Goal: Information Seeking & Learning: Find specific fact

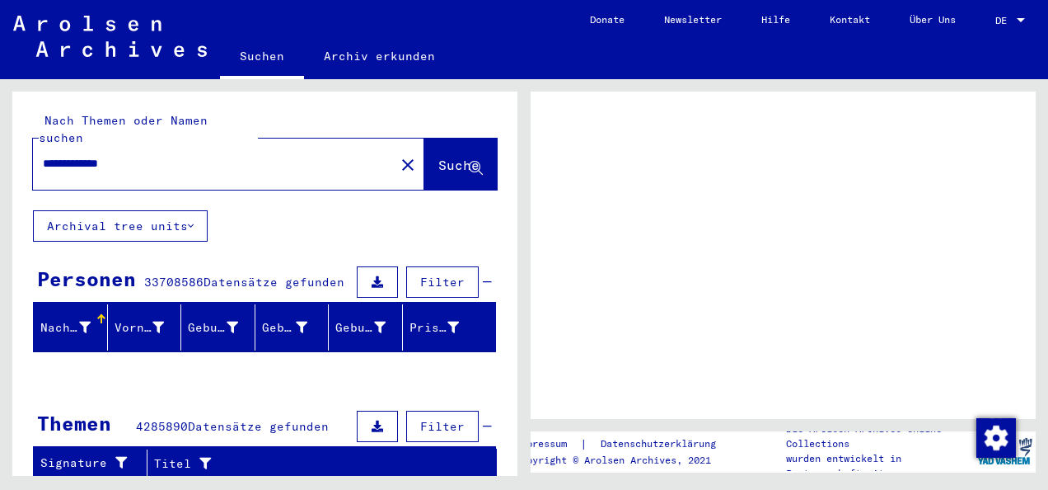
click at [1038, 20] on link "DE DE" at bounding box center [1012, 20] width 73 height 40
click at [1023, 21] on div at bounding box center [1021, 20] width 8 height 4
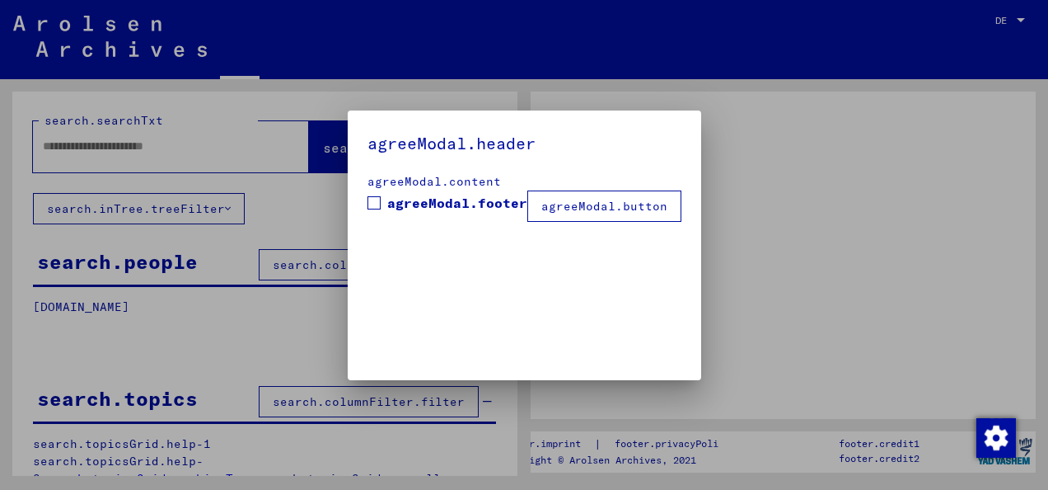
type input "**********"
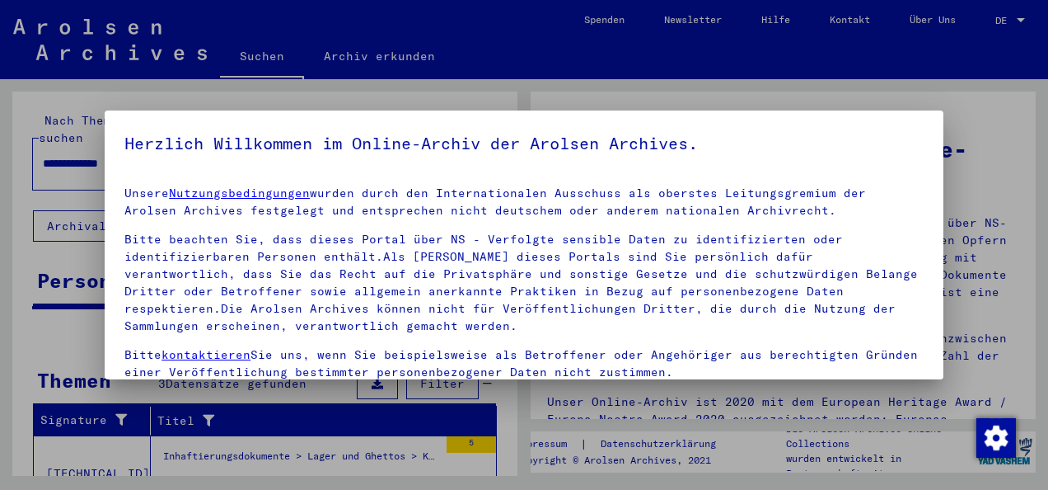
click at [916, 81] on div at bounding box center [524, 245] width 1048 height 490
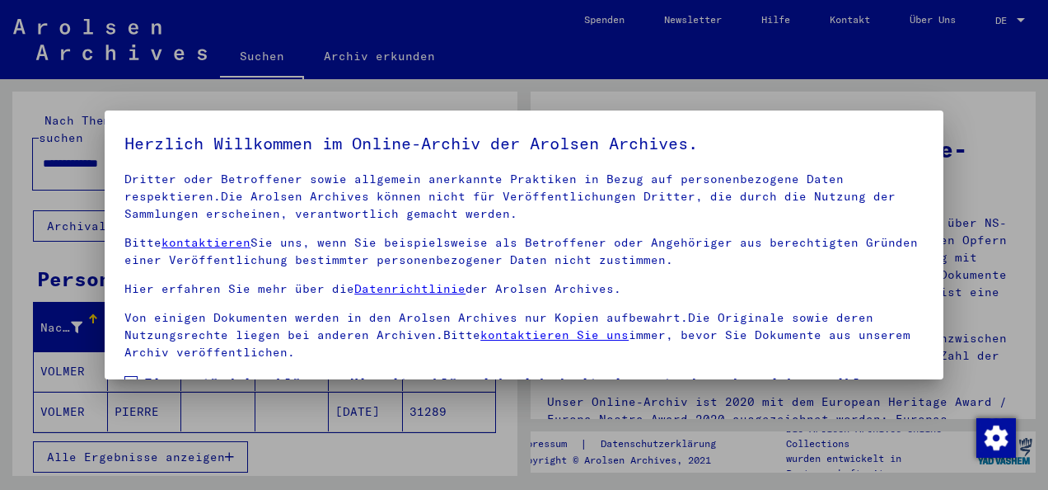
scroll to position [131, 0]
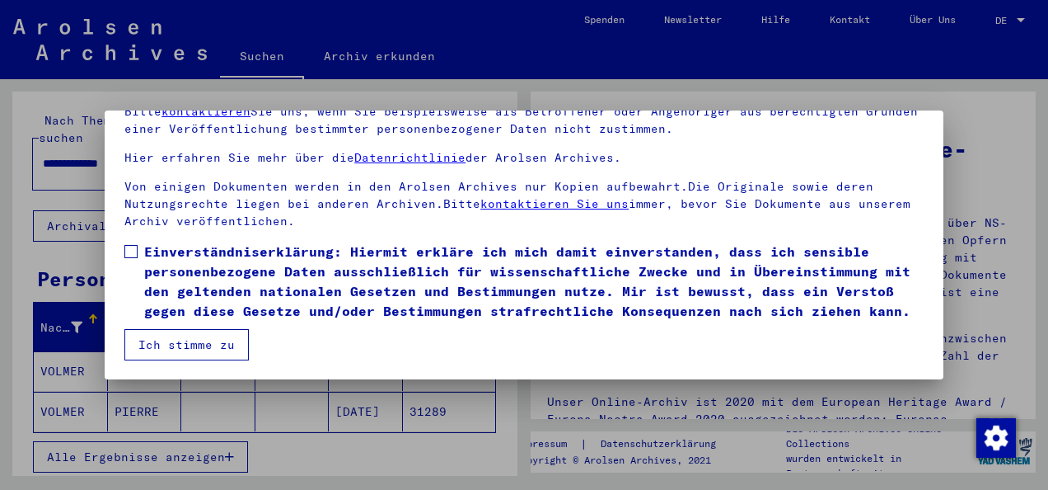
click at [148, 349] on button "Ich stimme zu" at bounding box center [186, 344] width 124 height 31
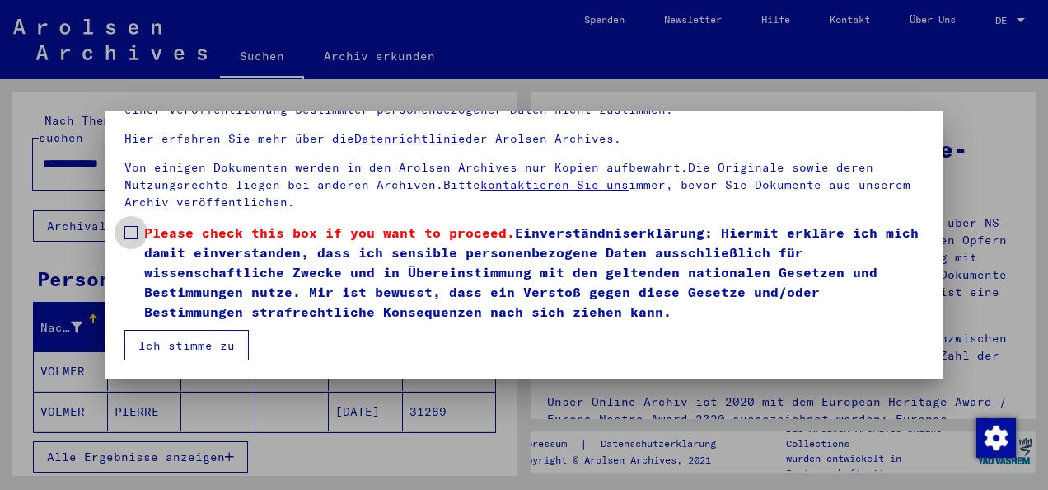
click at [140, 224] on label "Please check this box if you want to proceed. Einverständniserklärung: Hiermit …" at bounding box center [523, 272] width 799 height 99
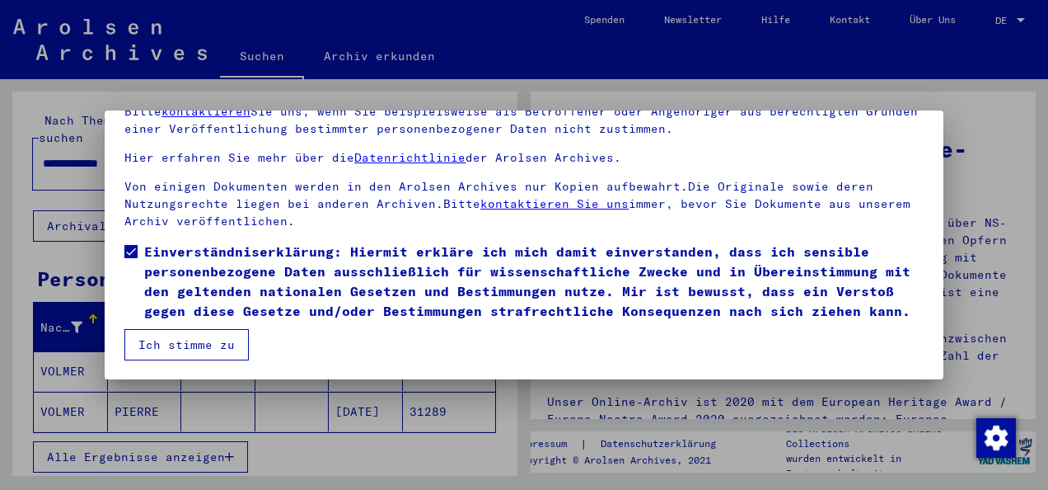
click at [194, 349] on button "Ich stimme zu" at bounding box center [186, 344] width 124 height 31
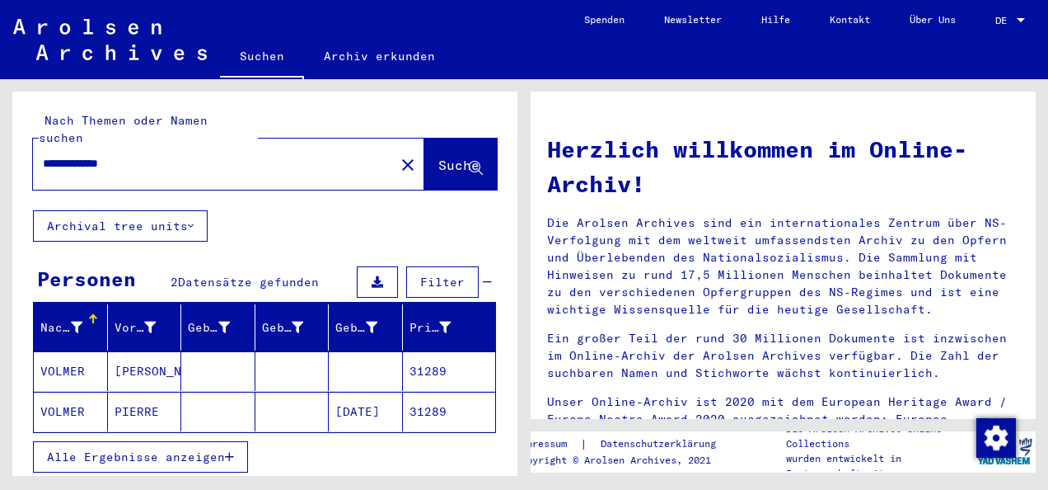
click at [1019, 19] on div at bounding box center [1021, 20] width 8 height 4
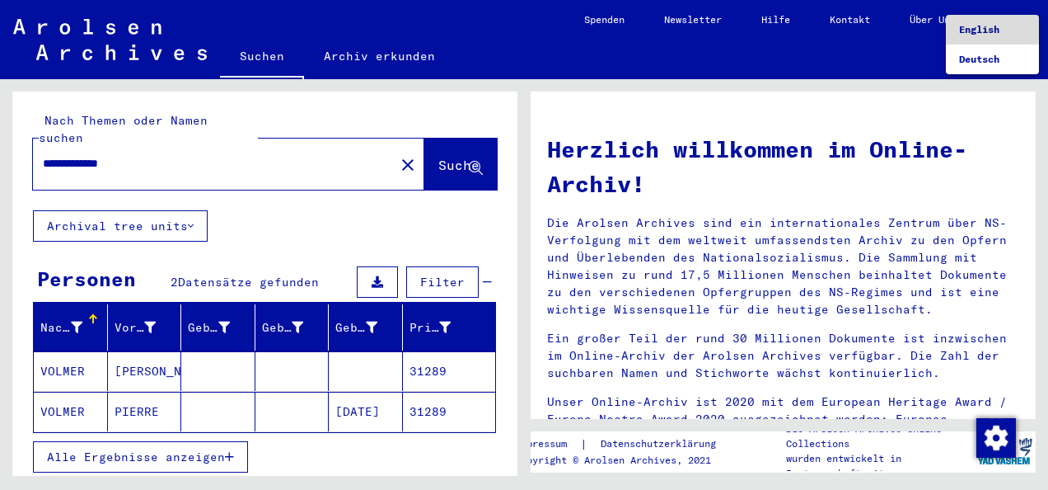
click at [1015, 32] on span "English" at bounding box center [992, 30] width 67 height 30
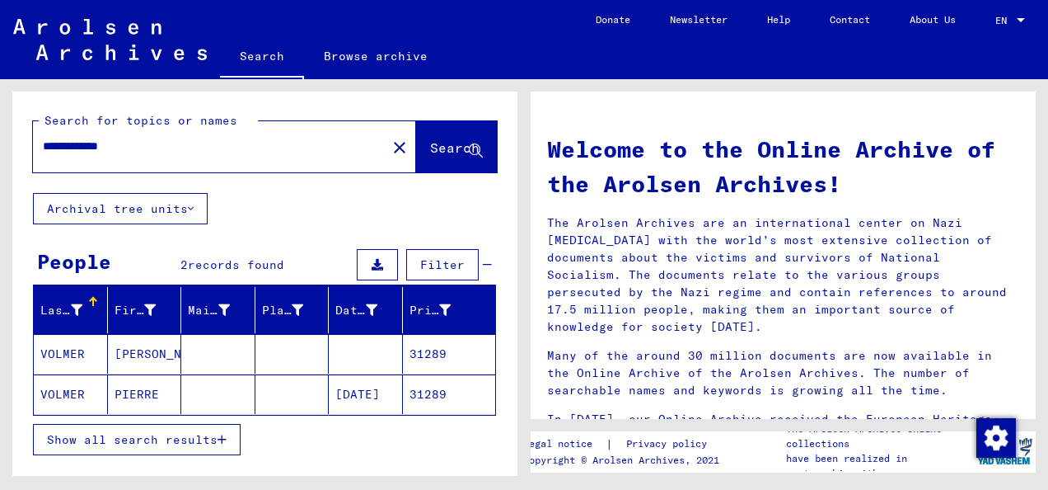
click at [168, 384] on mat-cell "PIERRE" at bounding box center [145, 394] width 74 height 40
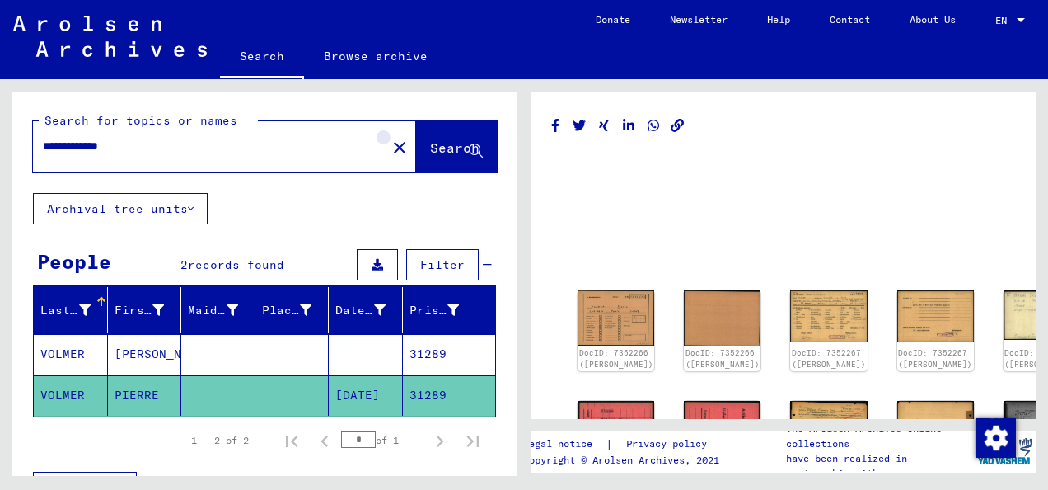
click at [390, 146] on mat-icon "close" at bounding box center [400, 148] width 20 height 20
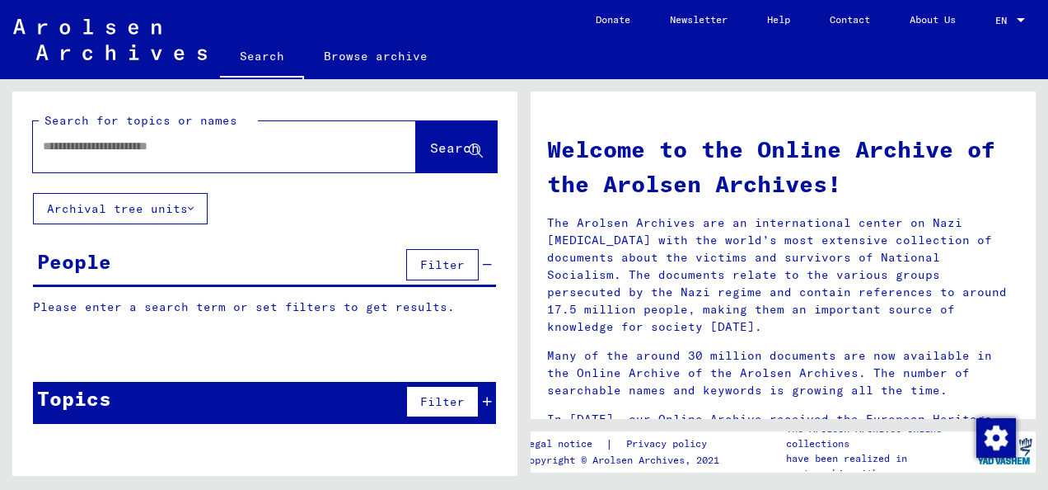
click at [265, 148] on input "text" at bounding box center [205, 146] width 324 height 17
type input "**********"
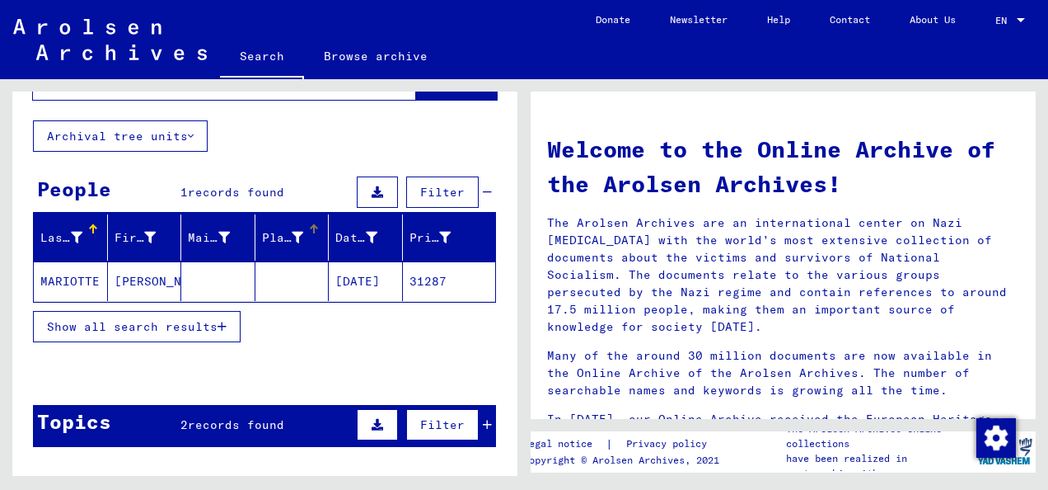
scroll to position [73, 0]
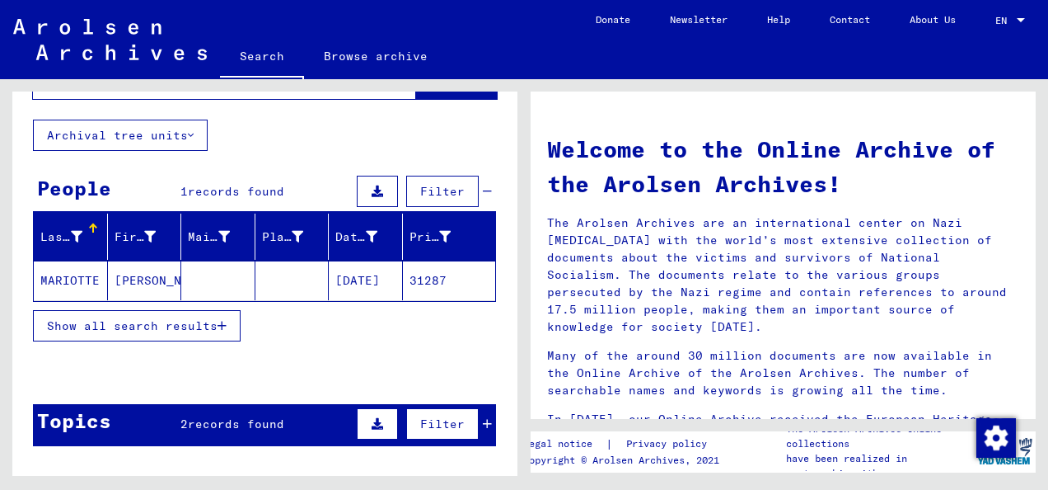
click at [271, 274] on mat-cell at bounding box center [292, 280] width 74 height 40
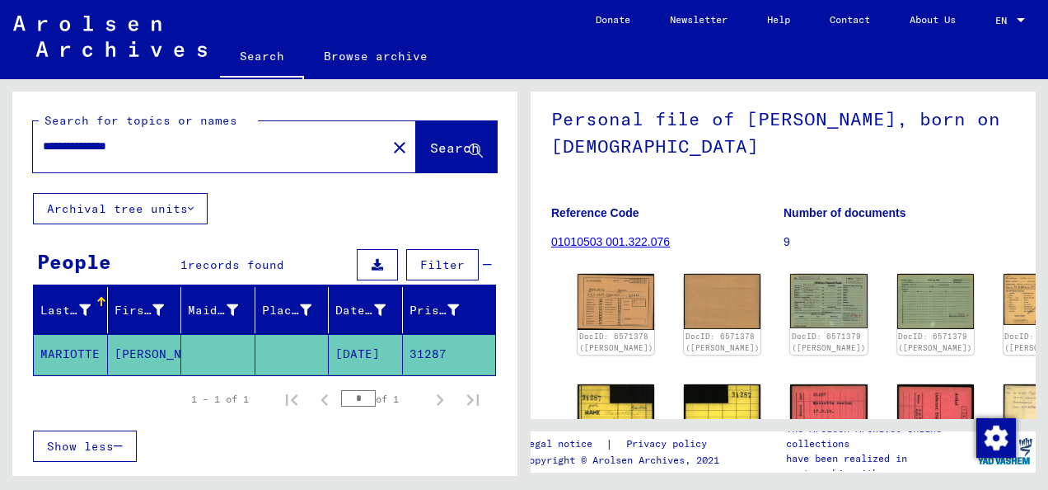
click at [390, 148] on mat-icon "close" at bounding box center [400, 148] width 20 height 20
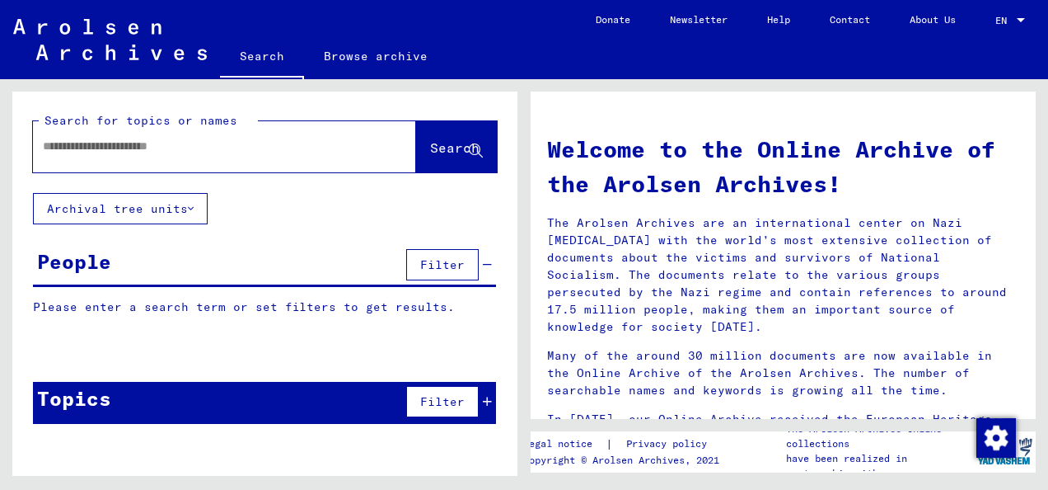
click at [289, 139] on input "text" at bounding box center [205, 146] width 324 height 17
type input "**********"
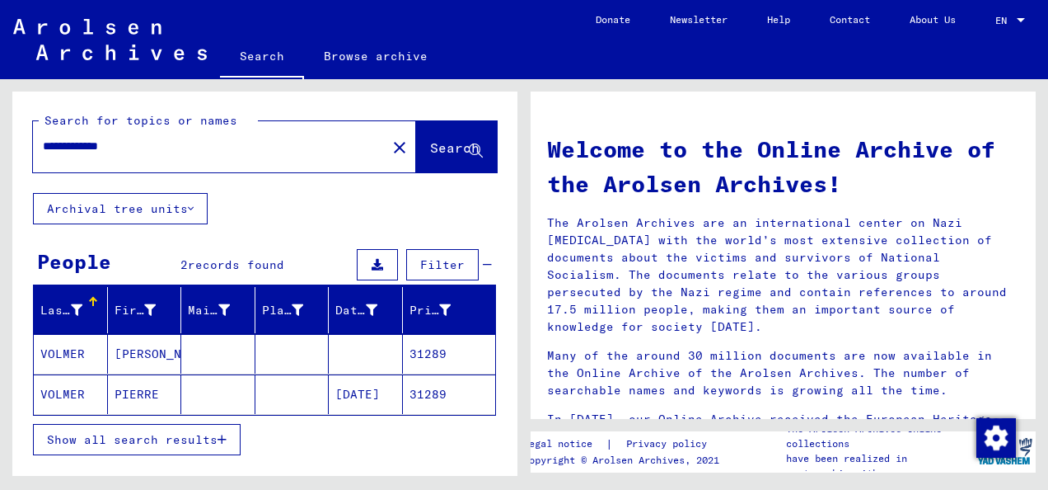
click at [329, 404] on mat-cell "[DATE]" at bounding box center [366, 394] width 74 height 40
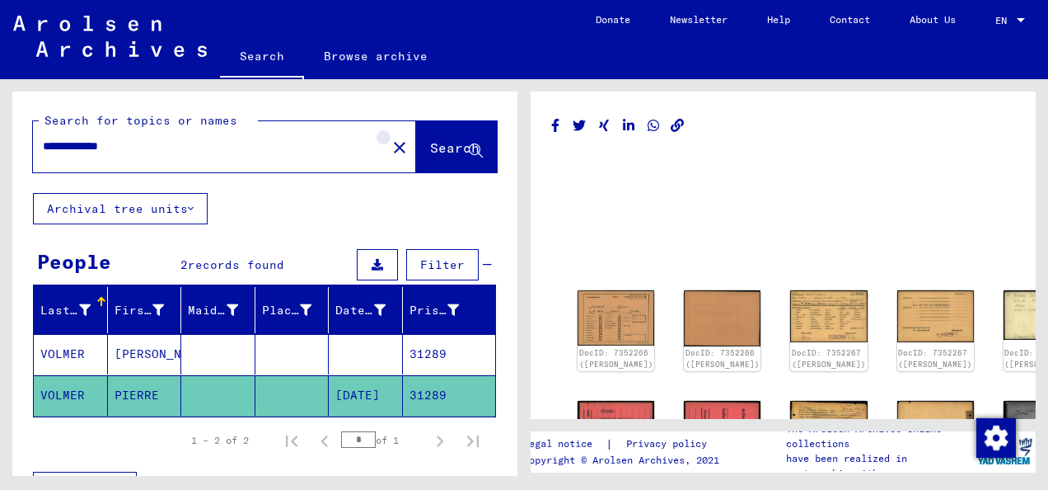
click at [390, 150] on mat-icon "close" at bounding box center [400, 148] width 20 height 20
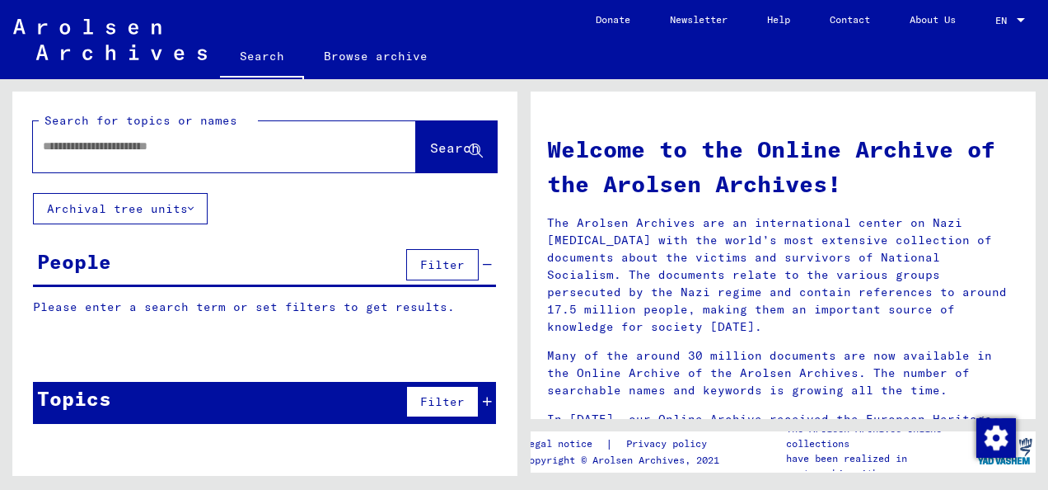
click at [340, 148] on input "text" at bounding box center [205, 146] width 324 height 17
type input "**********"
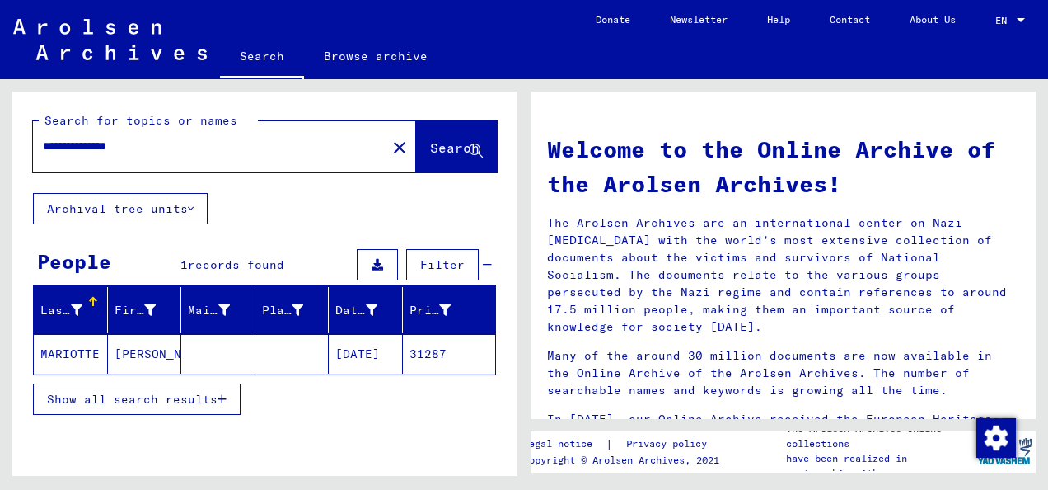
click at [269, 345] on mat-cell at bounding box center [292, 354] width 74 height 40
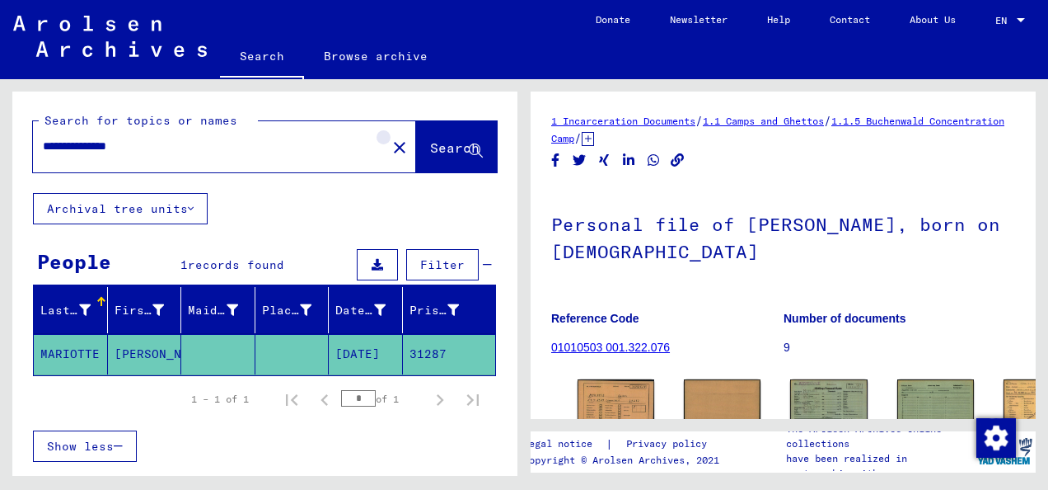
click at [390, 144] on mat-icon "close" at bounding box center [400, 148] width 20 height 20
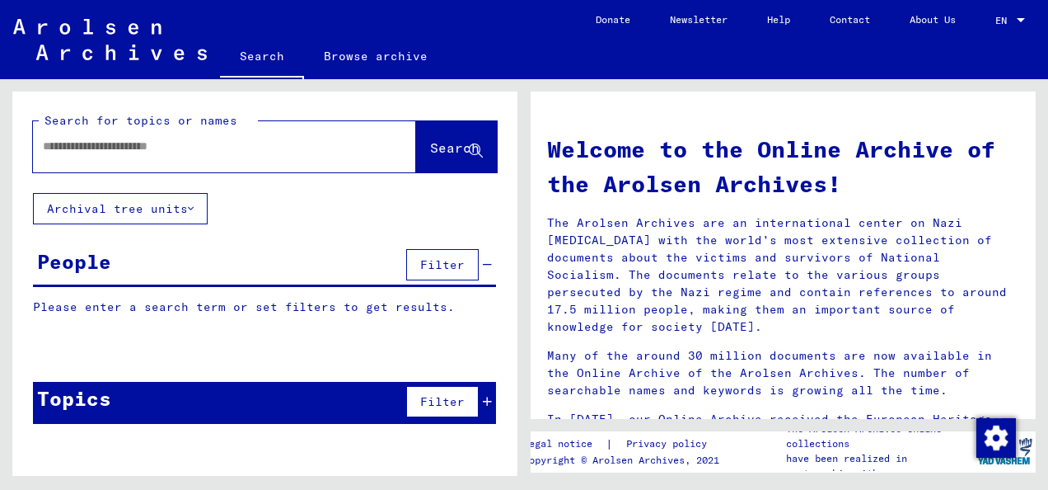
click at [357, 145] on div at bounding box center [224, 146] width 383 height 51
click at [246, 153] on input "text" at bounding box center [205, 146] width 324 height 17
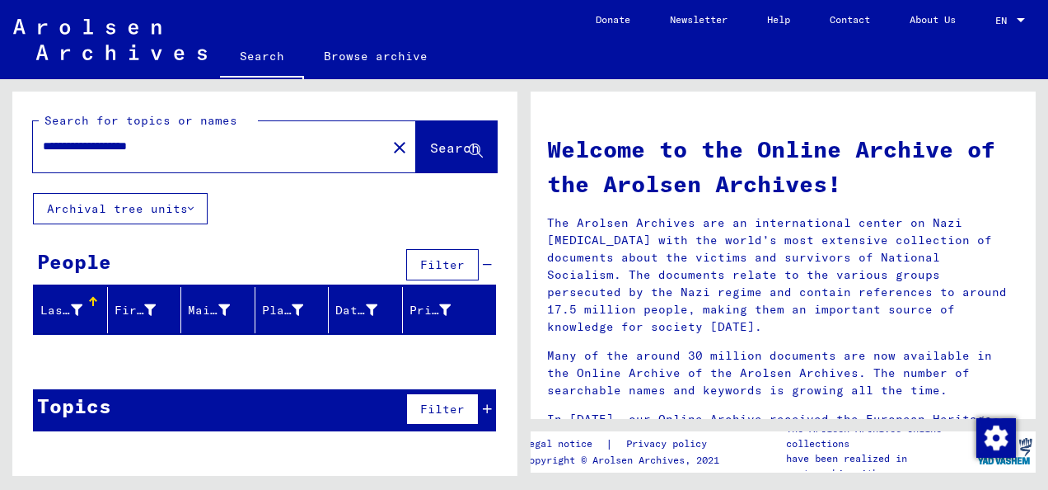
click at [443, 154] on span "Search" at bounding box center [454, 147] width 49 height 16
click at [68, 142] on input "**********" at bounding box center [205, 146] width 324 height 17
type input "**********"
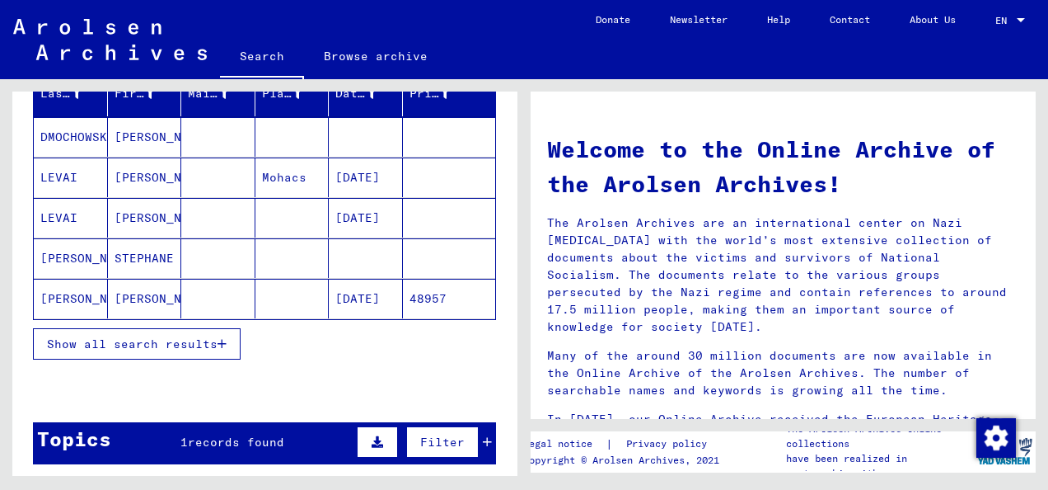
scroll to position [254, 0]
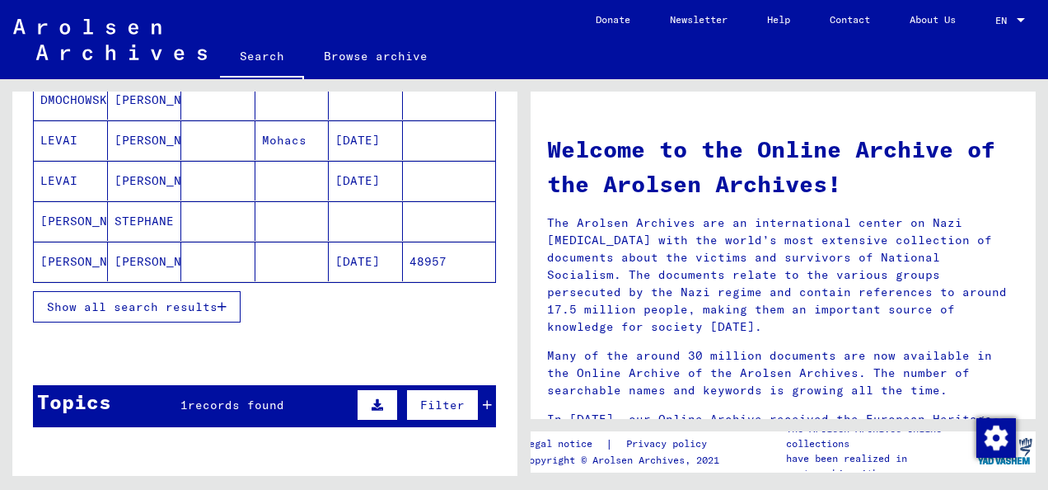
click at [244, 263] on mat-cell at bounding box center [218, 261] width 74 height 40
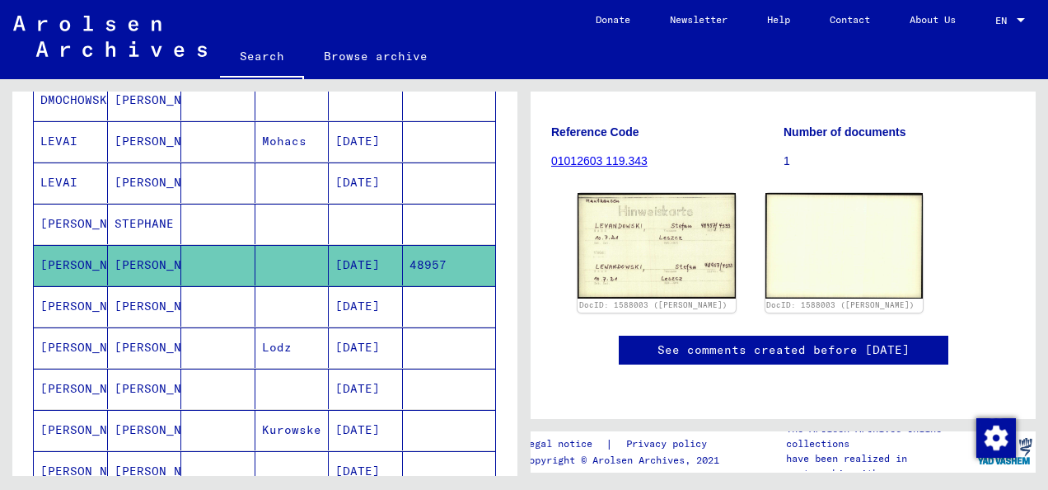
scroll to position [214, 0]
click at [672, 228] on img at bounding box center [657, 245] width 166 height 110
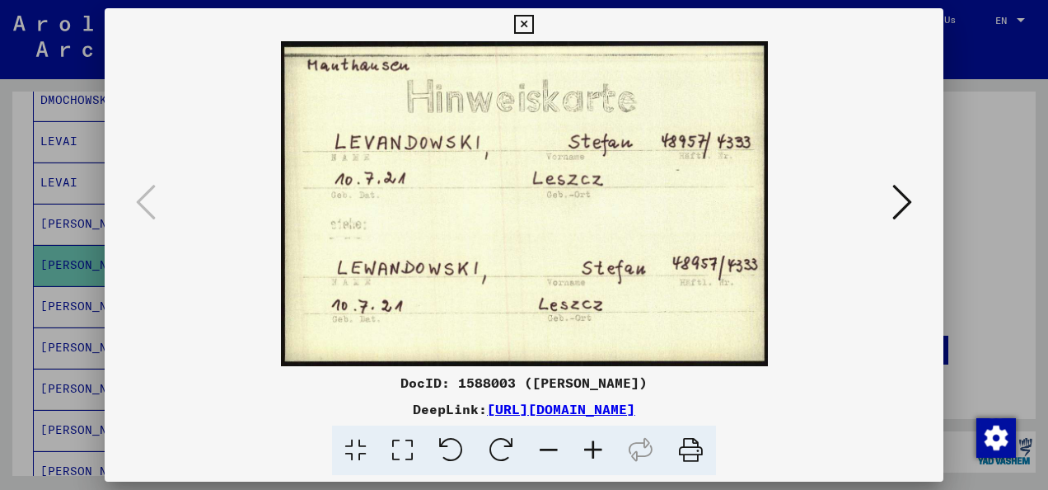
click at [903, 201] on icon at bounding box center [903, 202] width 20 height 40
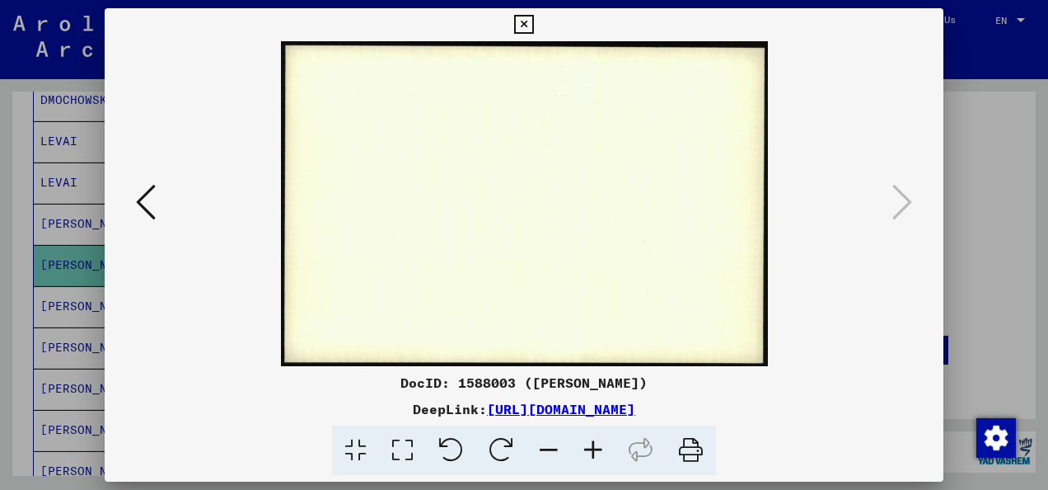
click at [525, 26] on icon at bounding box center [523, 25] width 19 height 20
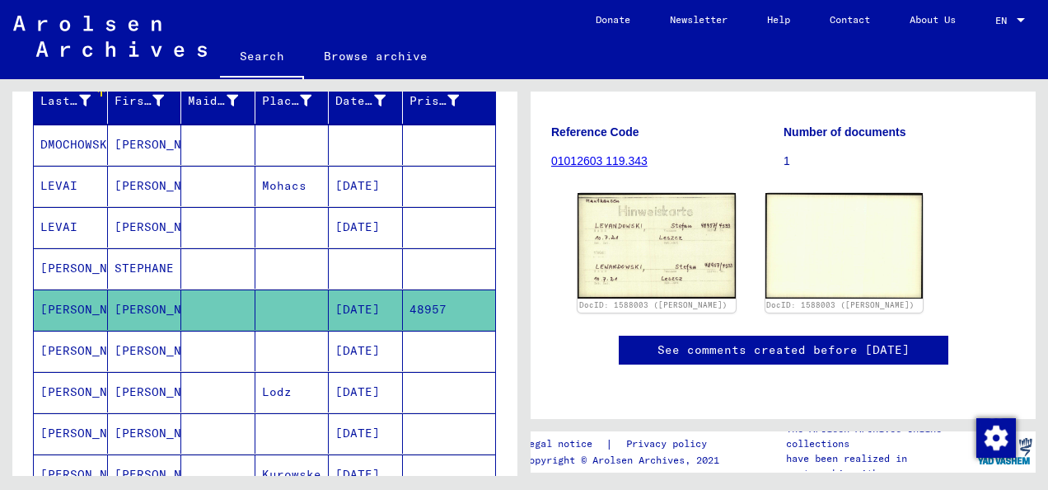
scroll to position [208, 0]
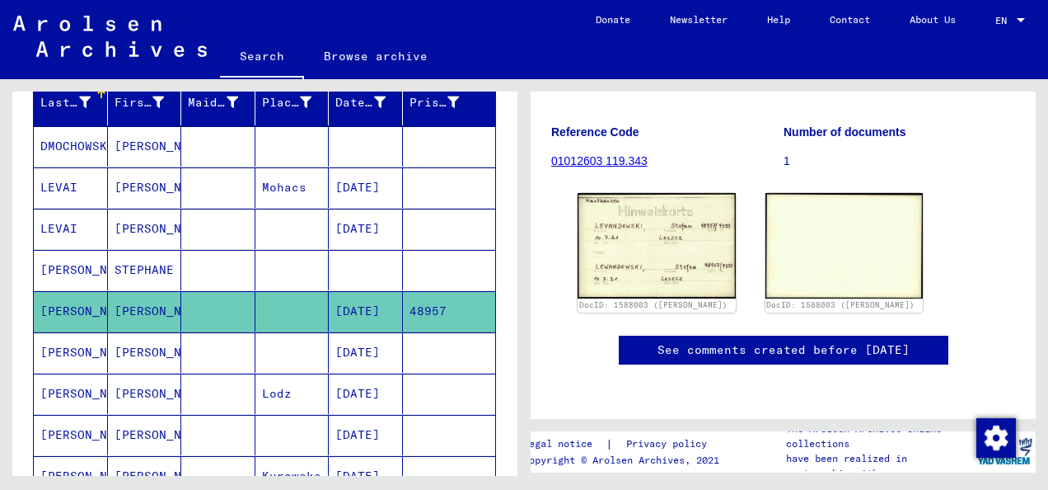
click at [244, 143] on mat-cell at bounding box center [218, 146] width 74 height 40
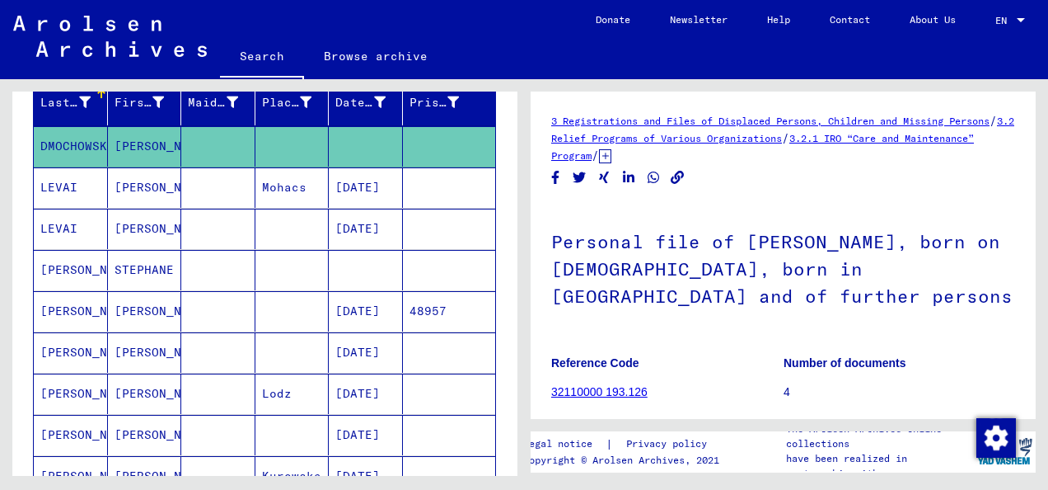
click at [275, 353] on mat-cell at bounding box center [292, 352] width 74 height 40
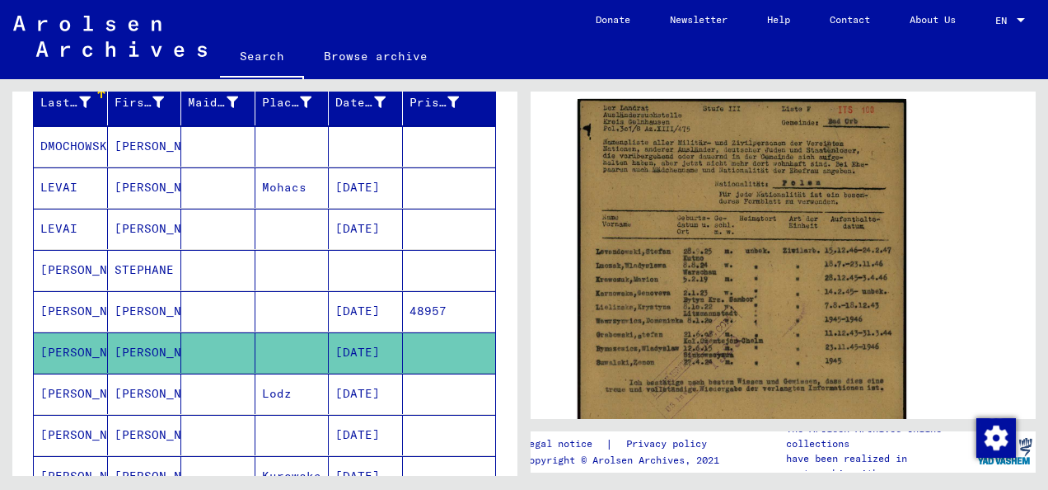
scroll to position [308, 0]
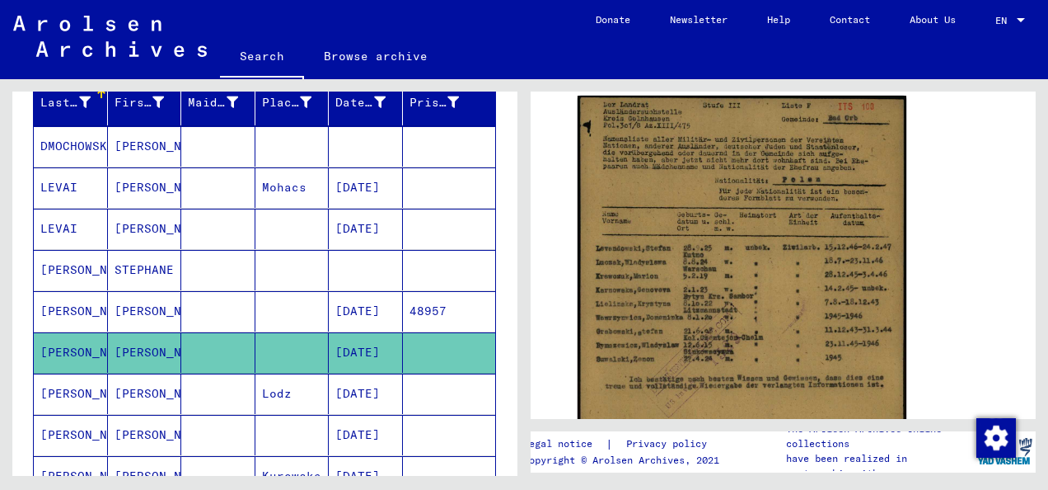
click at [391, 381] on mat-cell "[DATE]" at bounding box center [366, 393] width 74 height 40
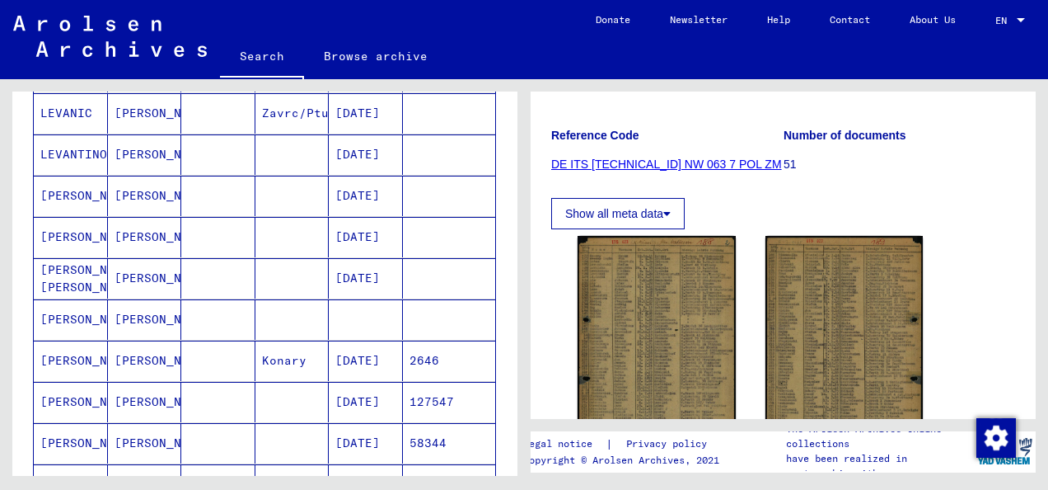
scroll to position [735, 0]
click at [242, 261] on mat-cell at bounding box center [218, 278] width 74 height 40
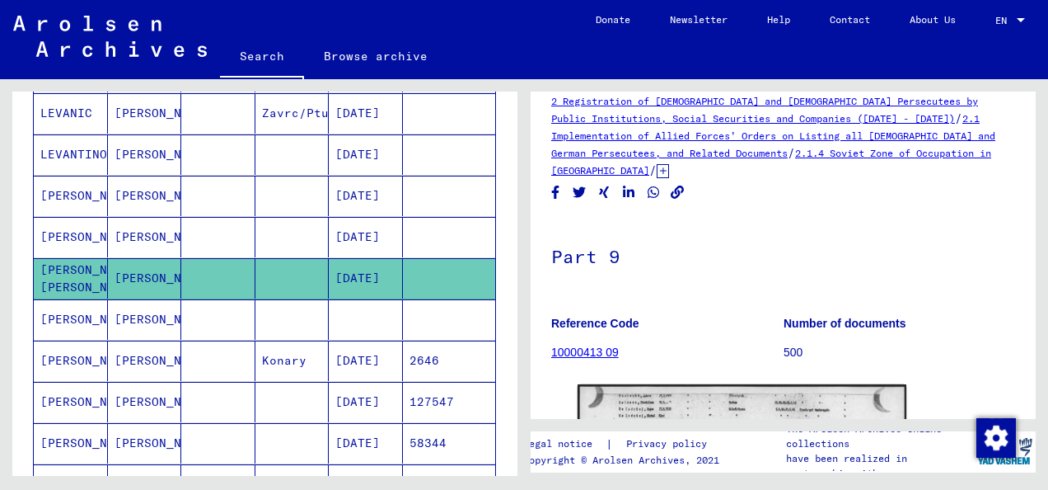
scroll to position [214, 0]
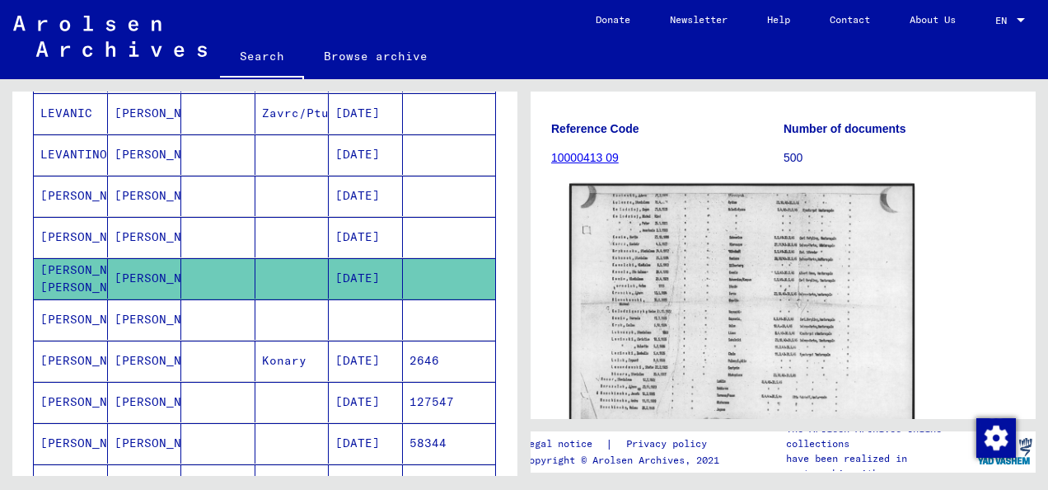
click at [761, 289] on img at bounding box center [741, 307] width 345 height 246
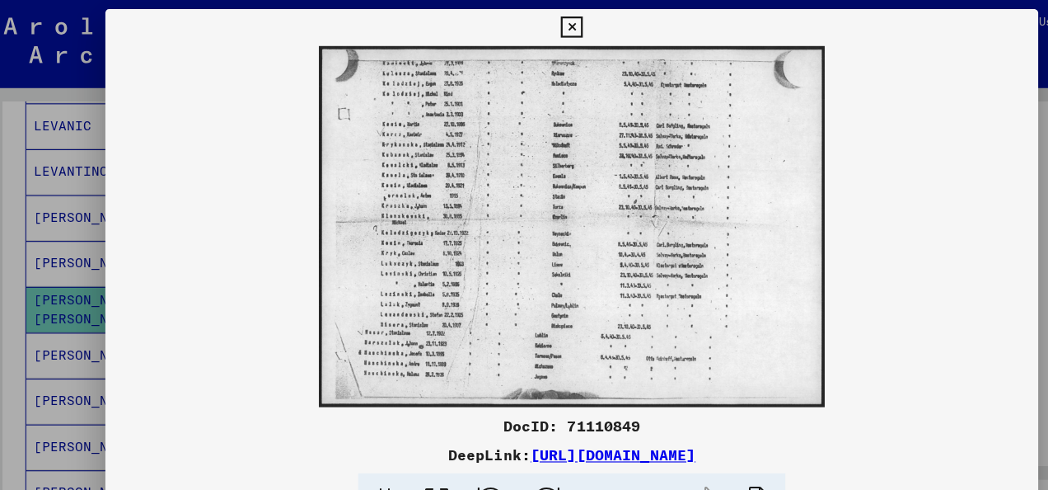
click at [528, 26] on icon at bounding box center [523, 25] width 19 height 20
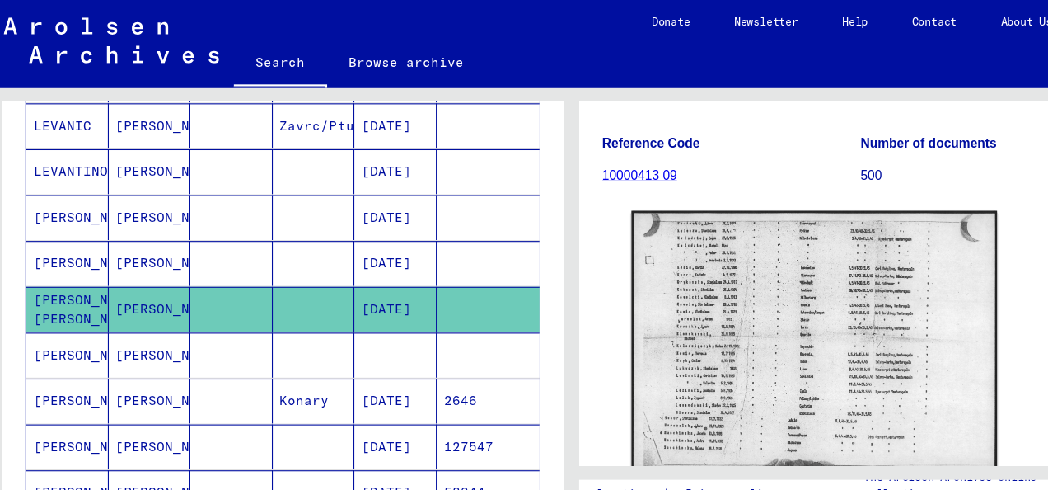
scroll to position [794, 0]
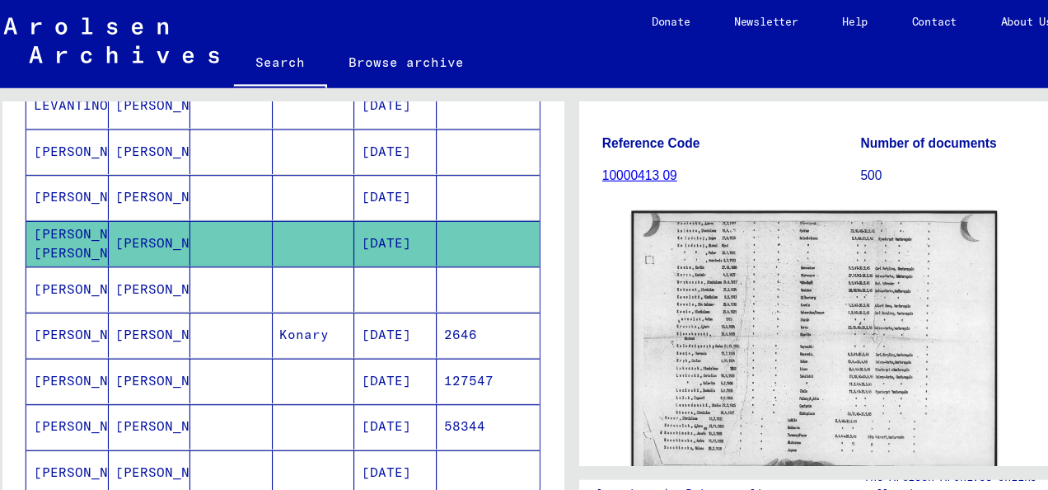
click at [358, 283] on mat-cell "[DATE]" at bounding box center [366, 301] width 74 height 40
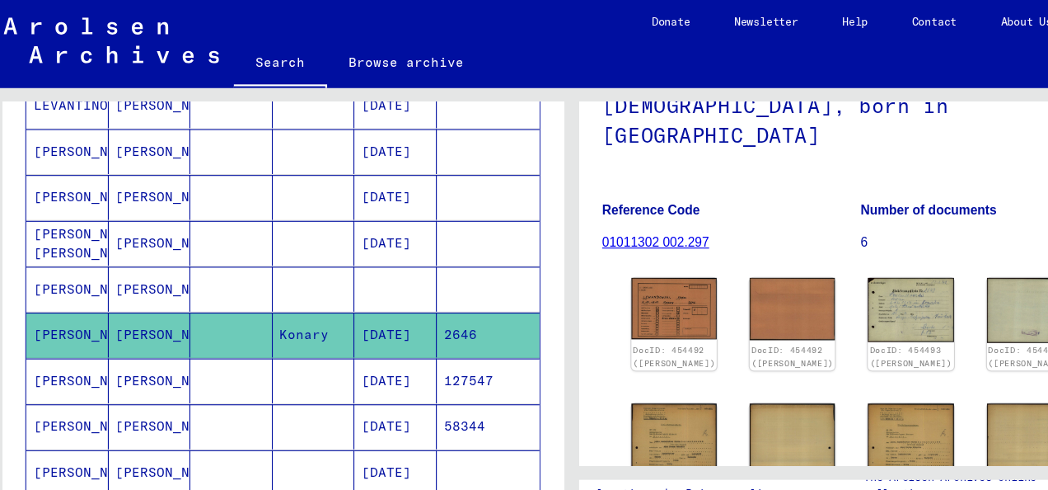
scroll to position [170, 0]
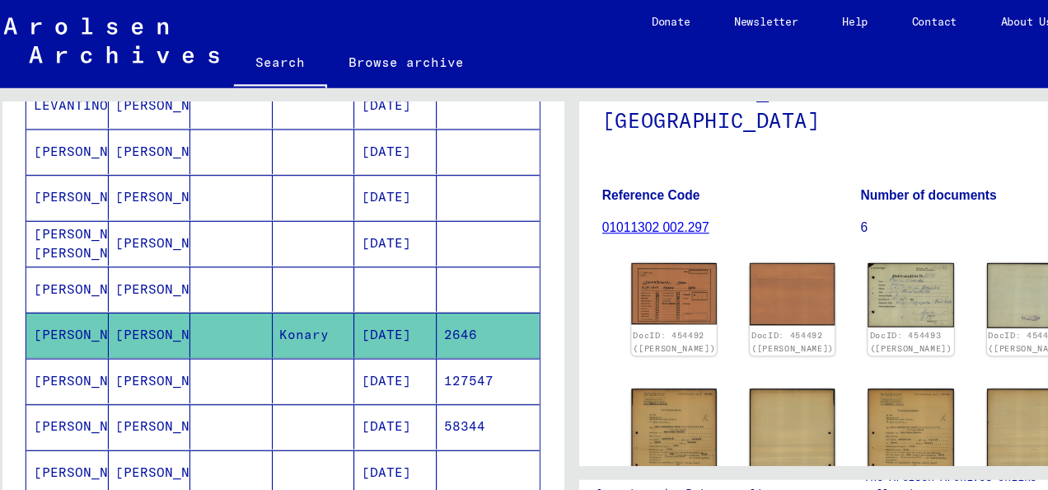
click at [389, 376] on mat-cell "[DATE]" at bounding box center [366, 383] width 74 height 40
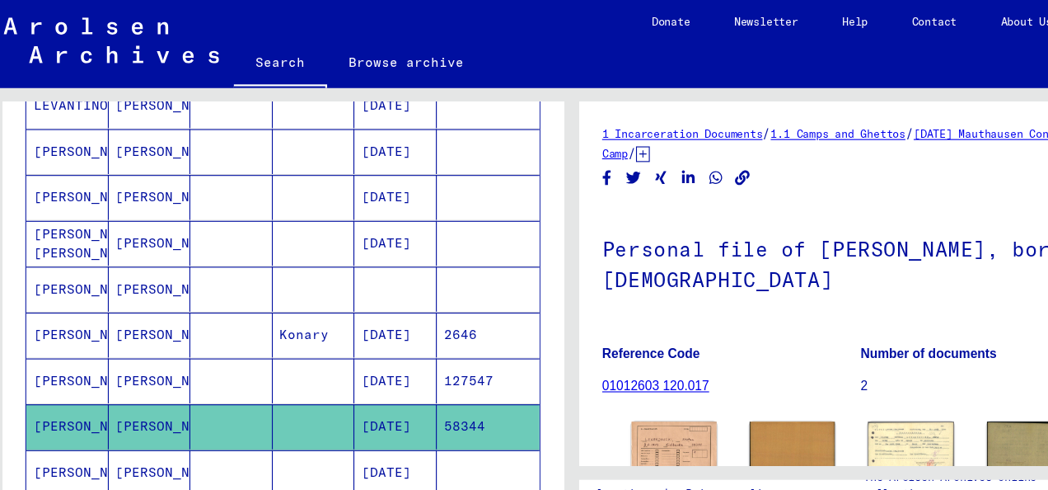
click at [329, 405] on mat-cell "[DATE]" at bounding box center [366, 425] width 74 height 40
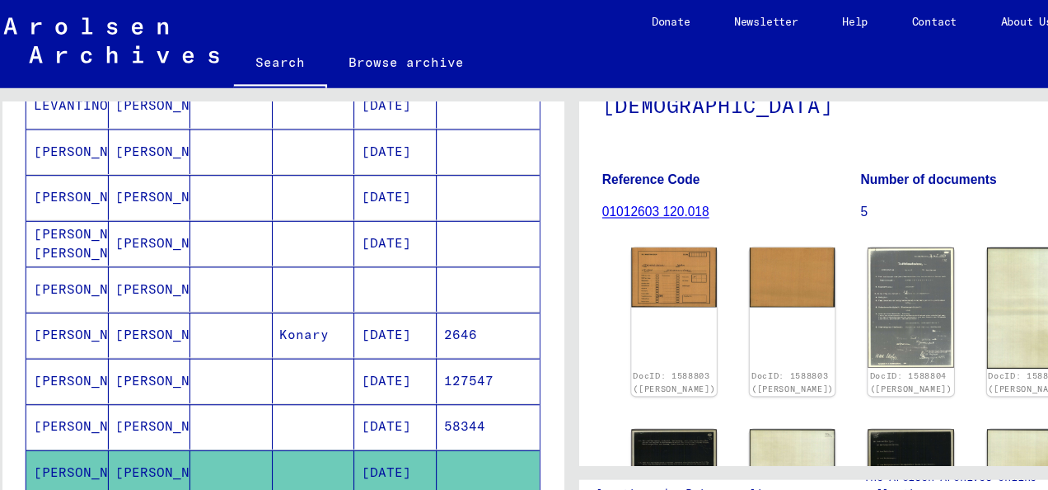
scroll to position [199, 0]
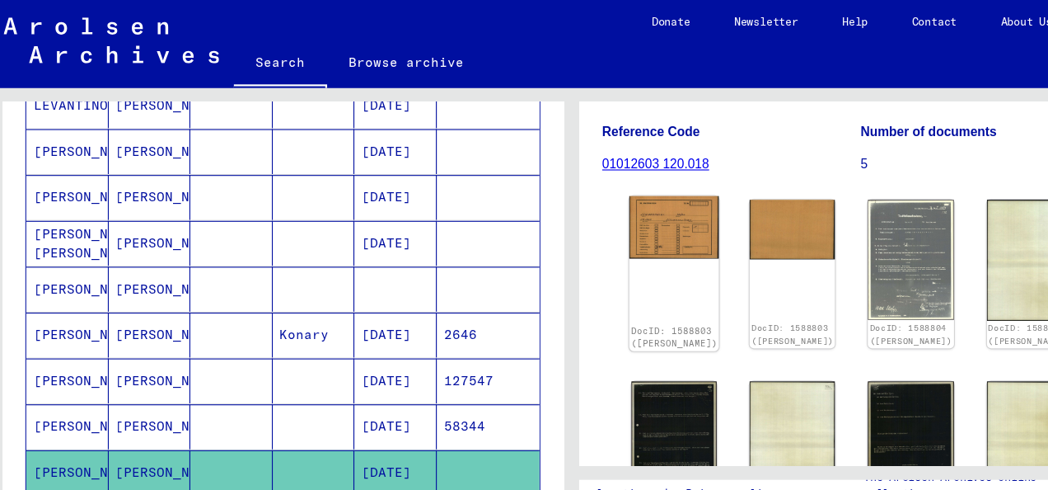
click at [593, 192] on img at bounding box center [616, 204] width 81 height 56
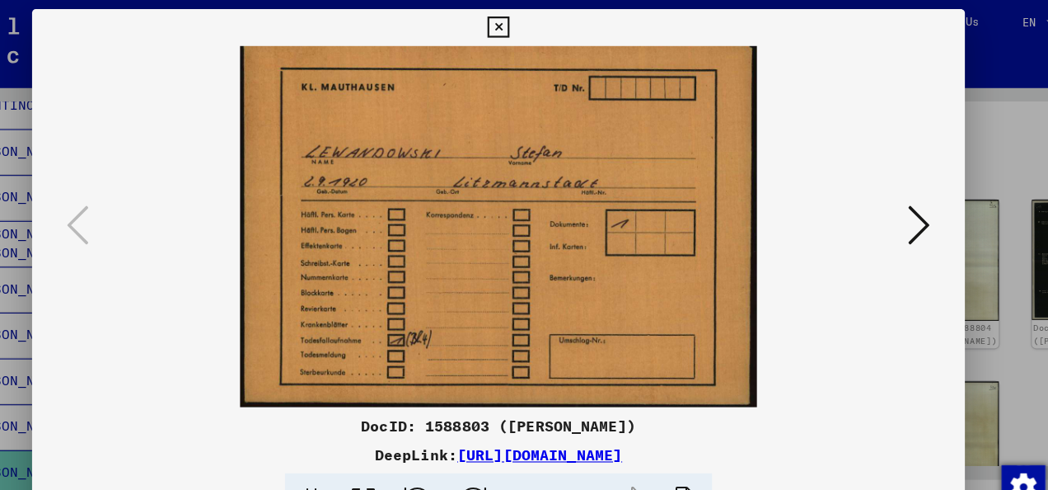
click at [903, 195] on icon at bounding box center [903, 202] width 20 height 40
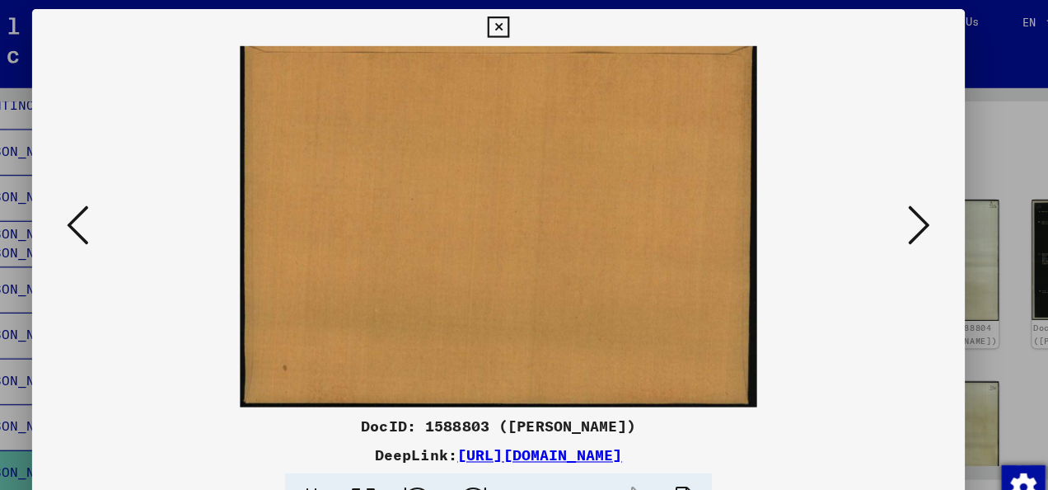
click at [903, 195] on icon at bounding box center [903, 202] width 20 height 40
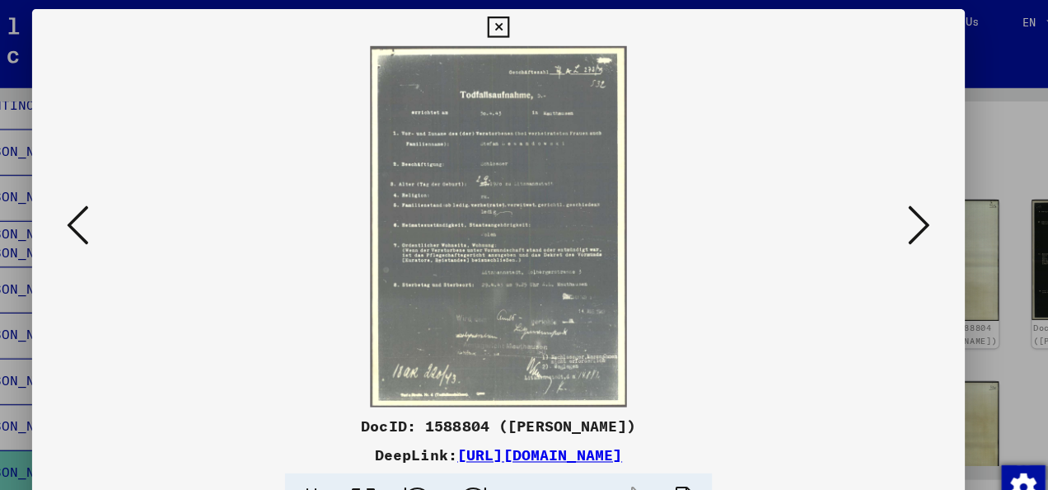
click at [903, 195] on icon at bounding box center [903, 202] width 20 height 40
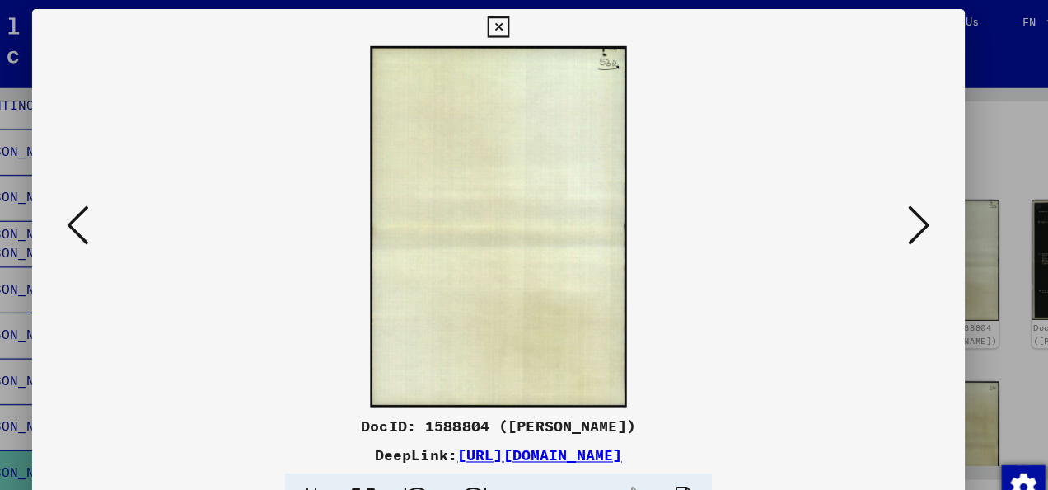
click at [903, 195] on icon at bounding box center [903, 202] width 20 height 40
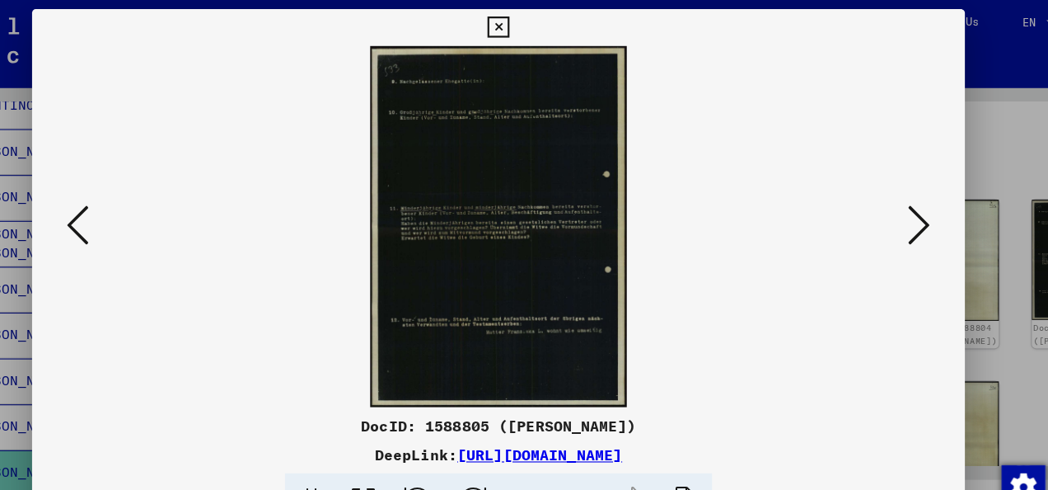
click at [903, 195] on icon at bounding box center [903, 202] width 20 height 40
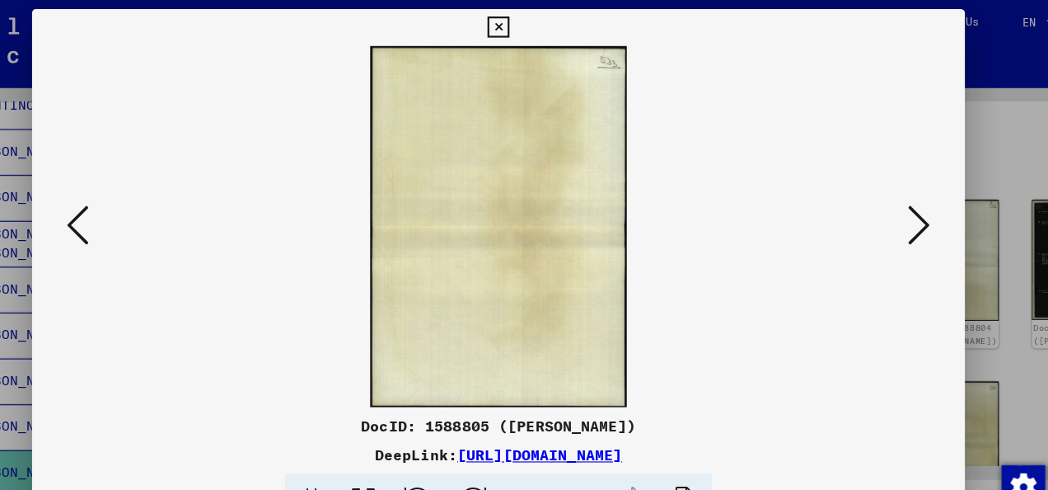
click at [903, 195] on icon at bounding box center [903, 202] width 20 height 40
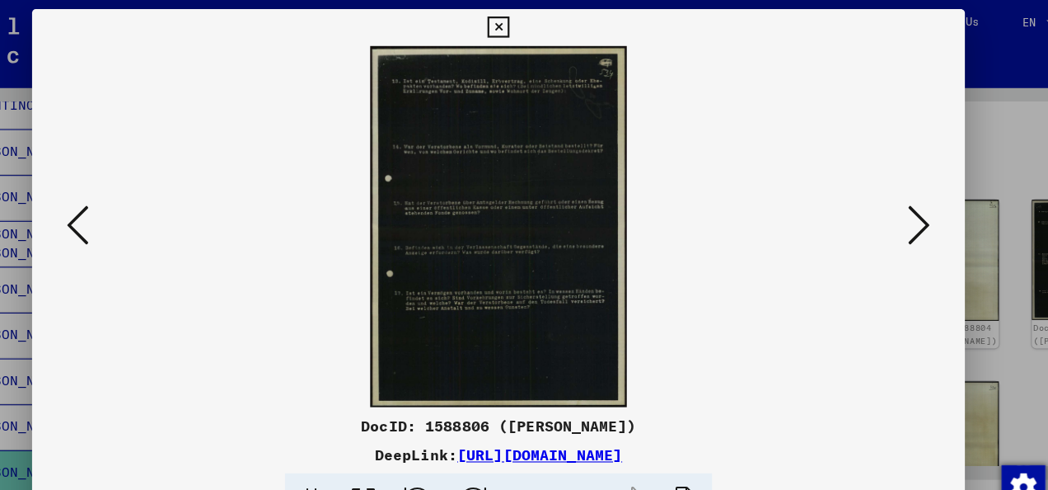
click at [903, 195] on icon at bounding box center [903, 202] width 20 height 40
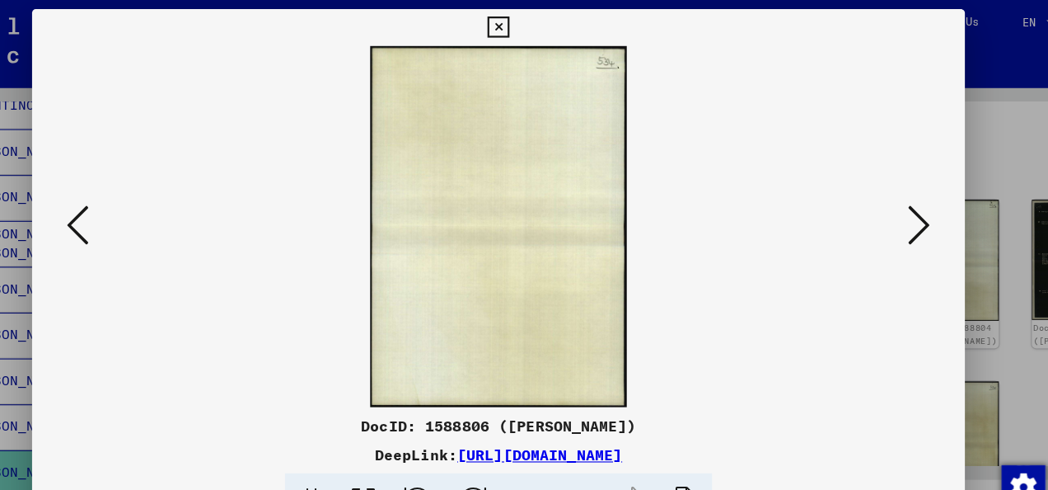
click at [903, 195] on icon at bounding box center [903, 202] width 20 height 40
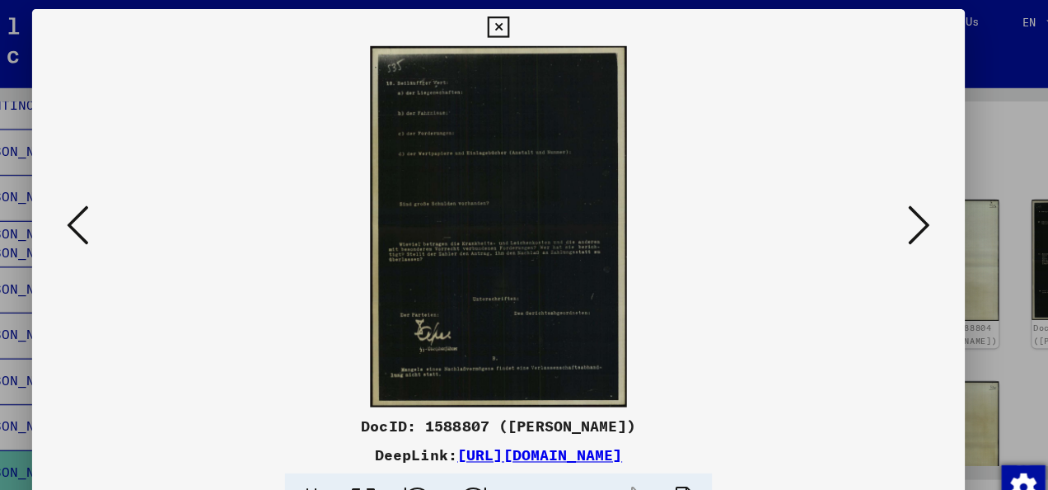
click at [903, 195] on icon at bounding box center [903, 202] width 20 height 40
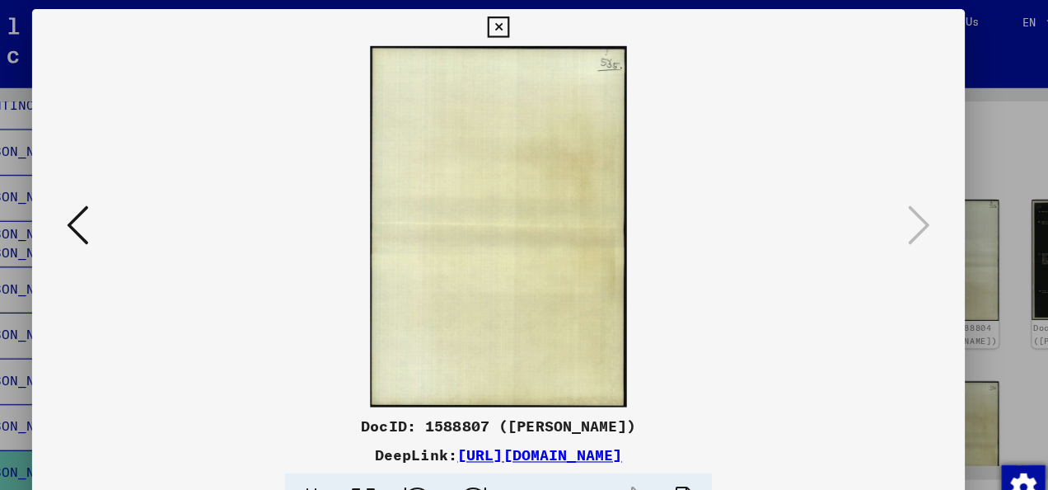
click at [526, 24] on icon at bounding box center [523, 25] width 19 height 20
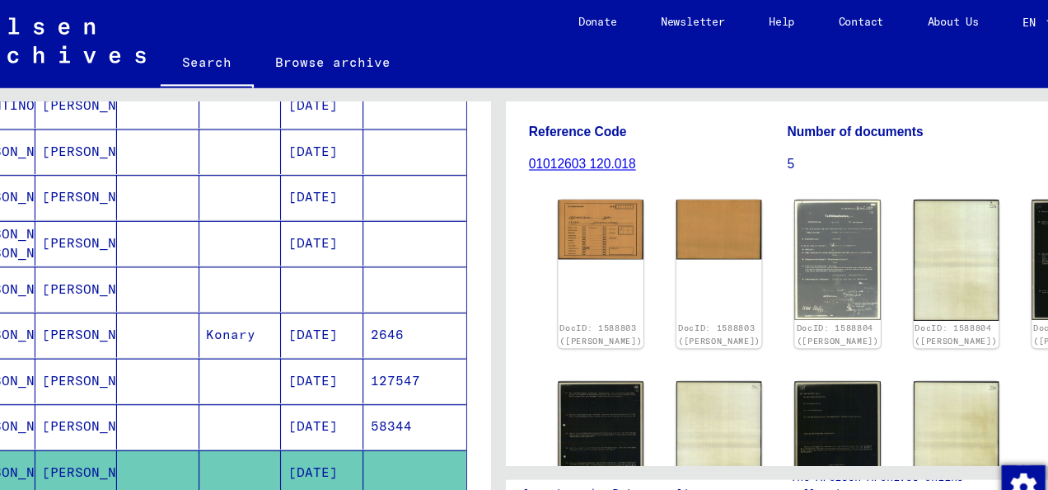
scroll to position [867, 0]
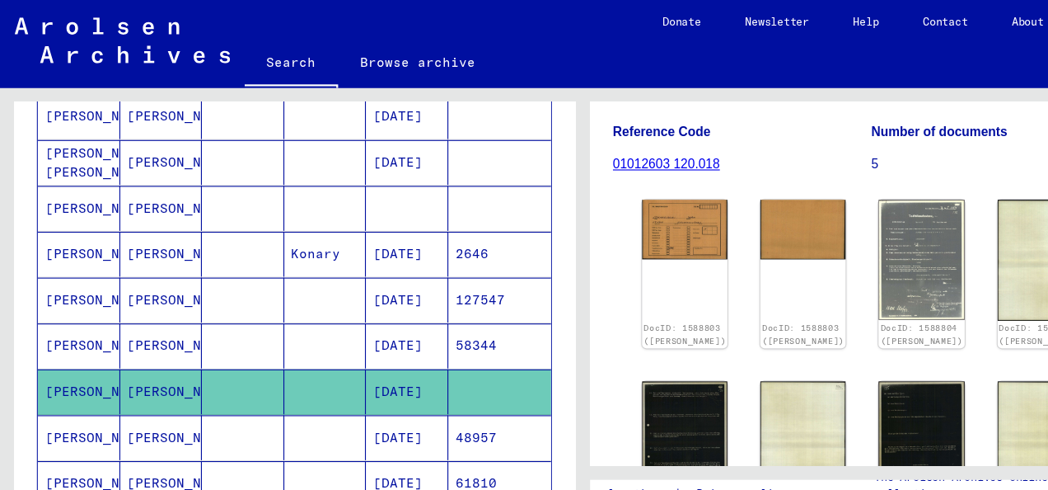
click at [329, 373] on mat-cell "[DATE]" at bounding box center [366, 393] width 74 height 40
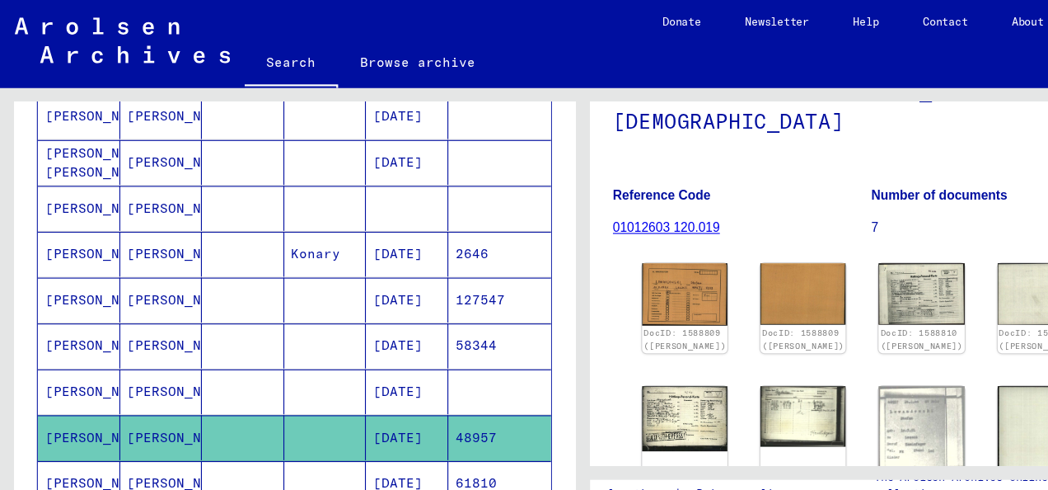
scroll to position [172, 0]
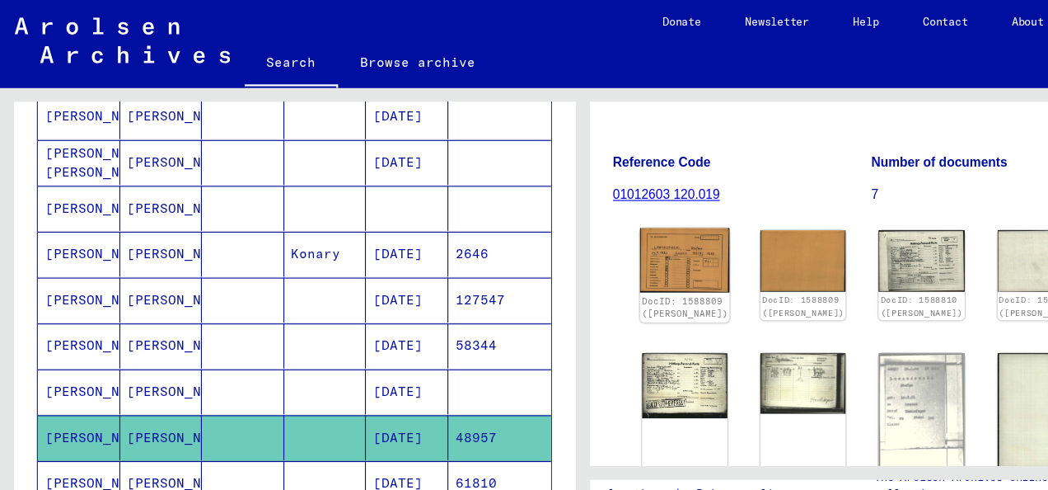
click at [617, 227] on img at bounding box center [616, 234] width 81 height 59
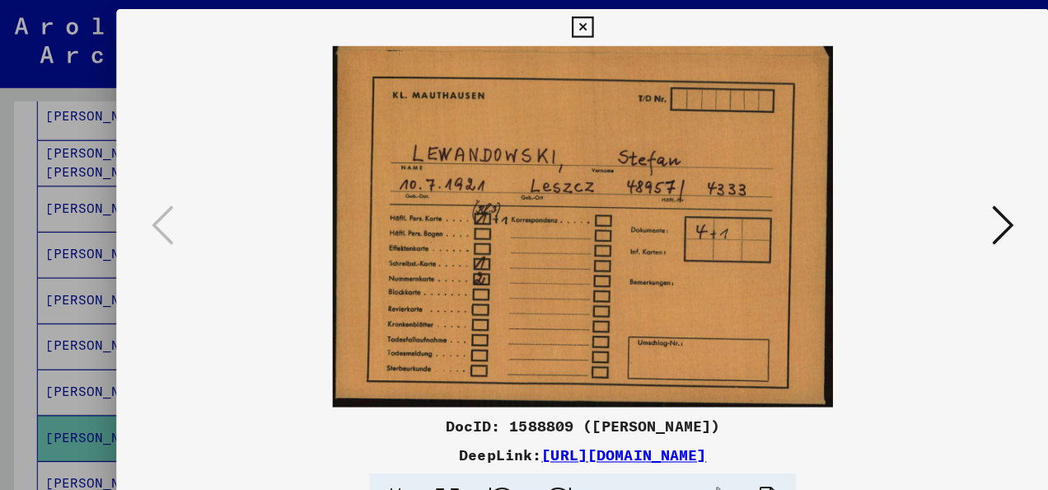
click at [912, 201] on button at bounding box center [903, 203] width 30 height 47
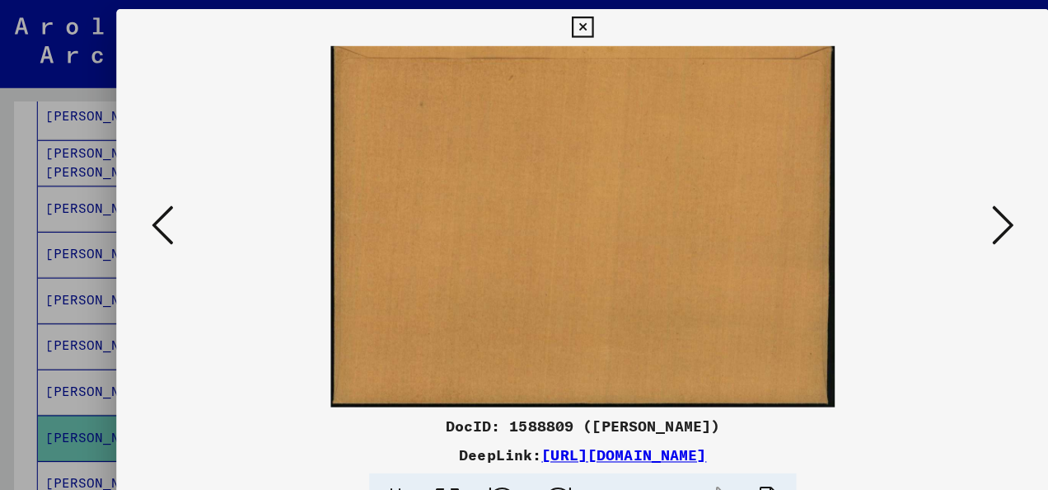
click at [912, 201] on button at bounding box center [903, 203] width 30 height 47
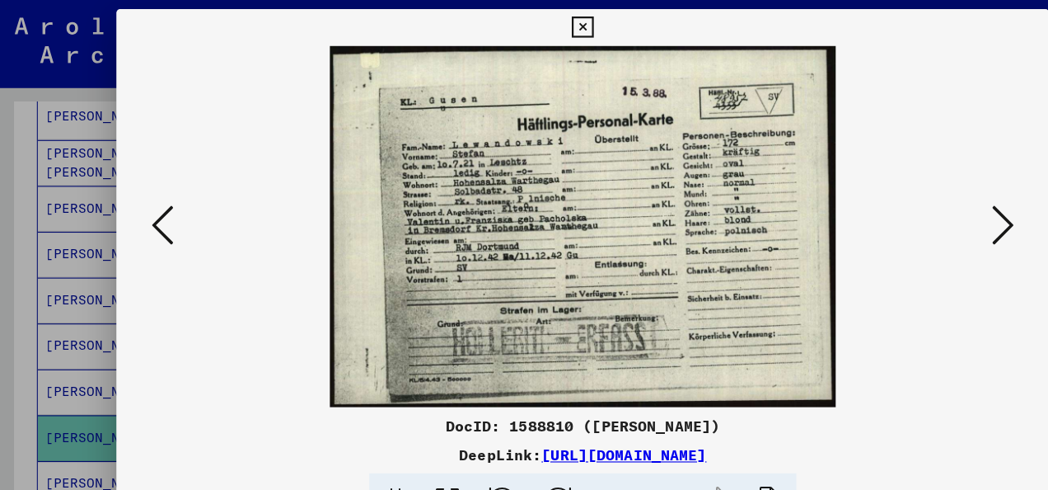
click at [900, 218] on icon at bounding box center [903, 202] width 20 height 40
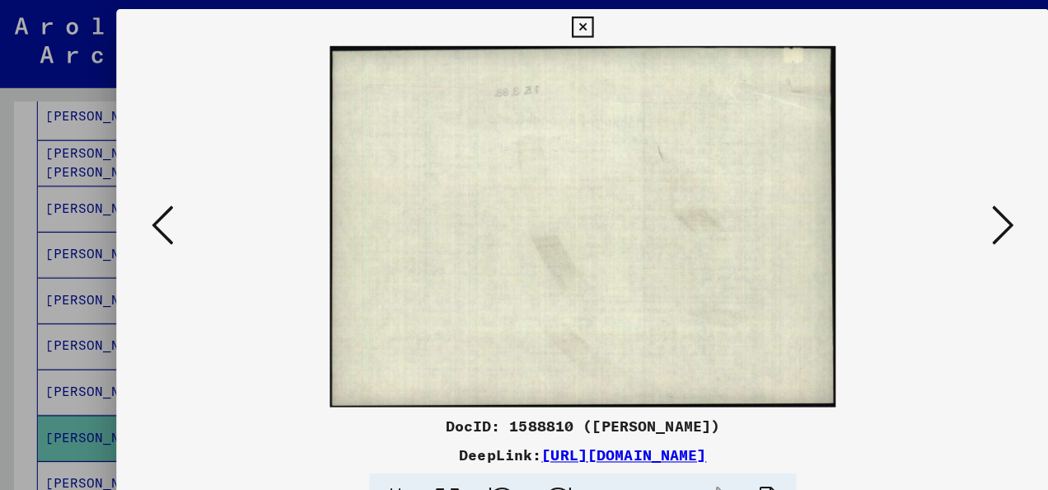
click at [900, 218] on icon at bounding box center [903, 202] width 20 height 40
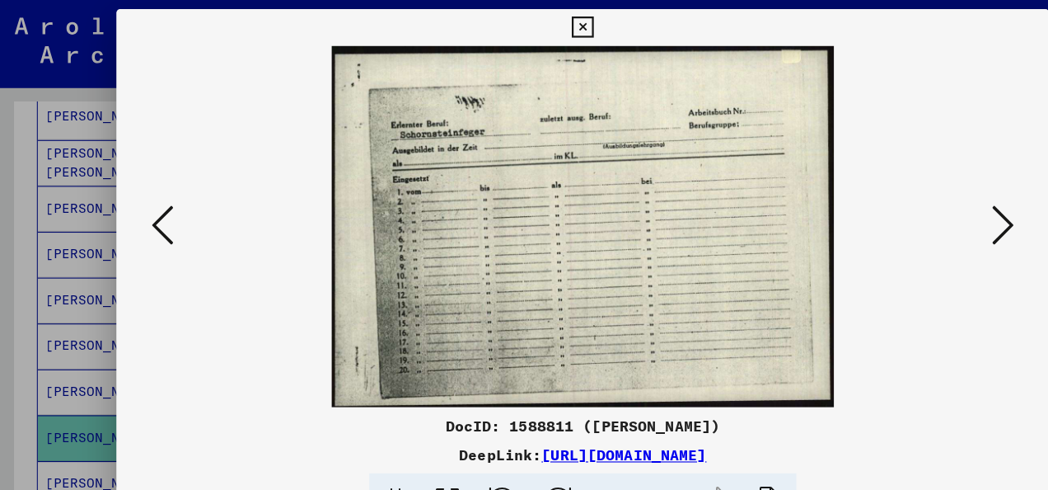
click at [900, 218] on icon at bounding box center [903, 202] width 20 height 40
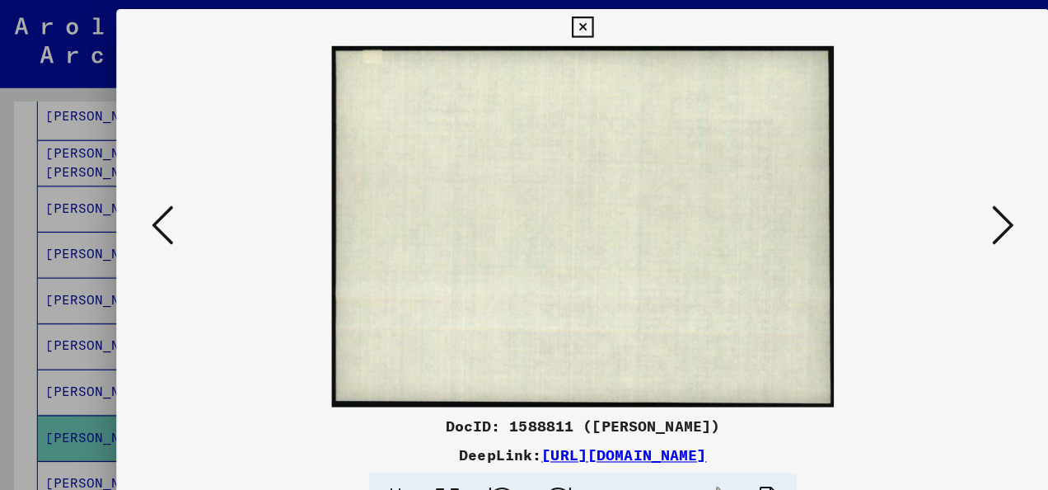
click at [900, 218] on icon at bounding box center [903, 202] width 20 height 40
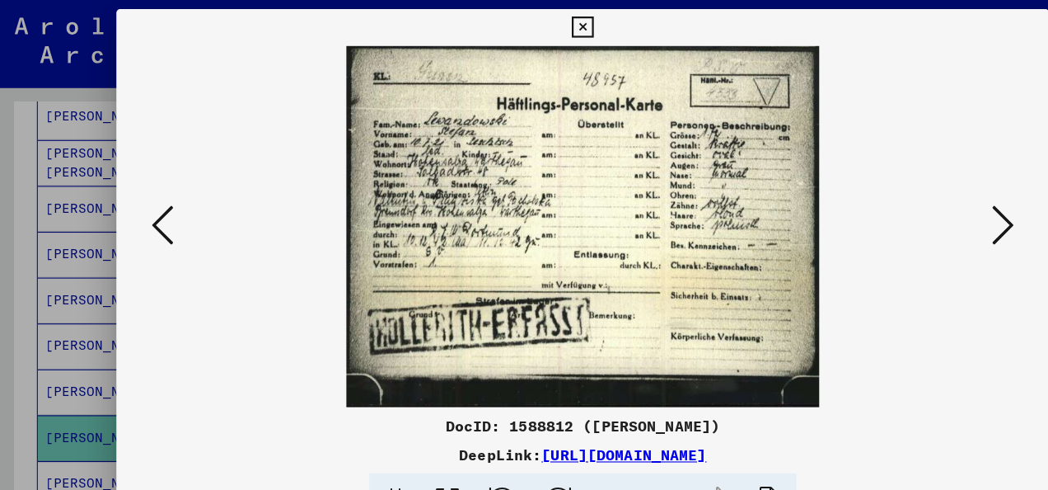
click at [535, 26] on button at bounding box center [523, 24] width 29 height 33
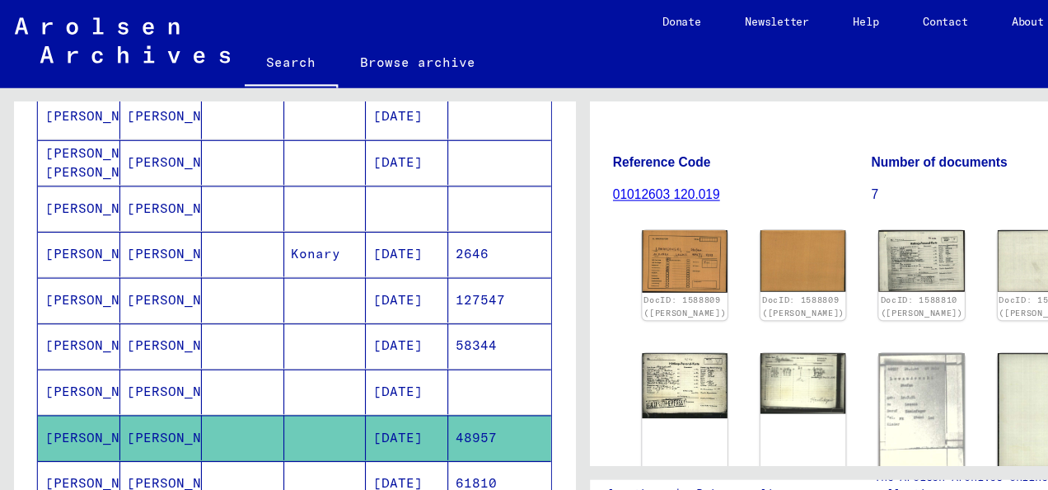
scroll to position [993, 0]
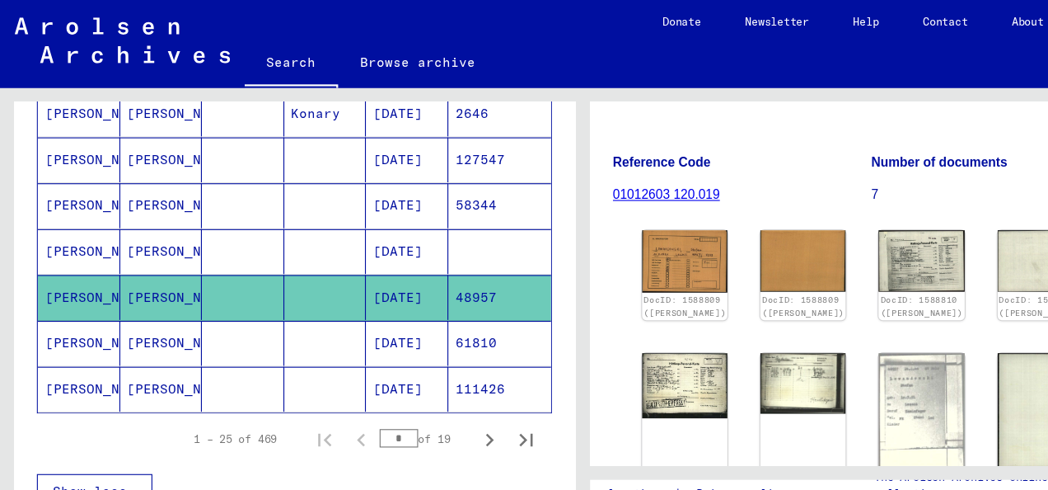
click at [377, 294] on mat-cell "[DATE]" at bounding box center [366, 308] width 74 height 40
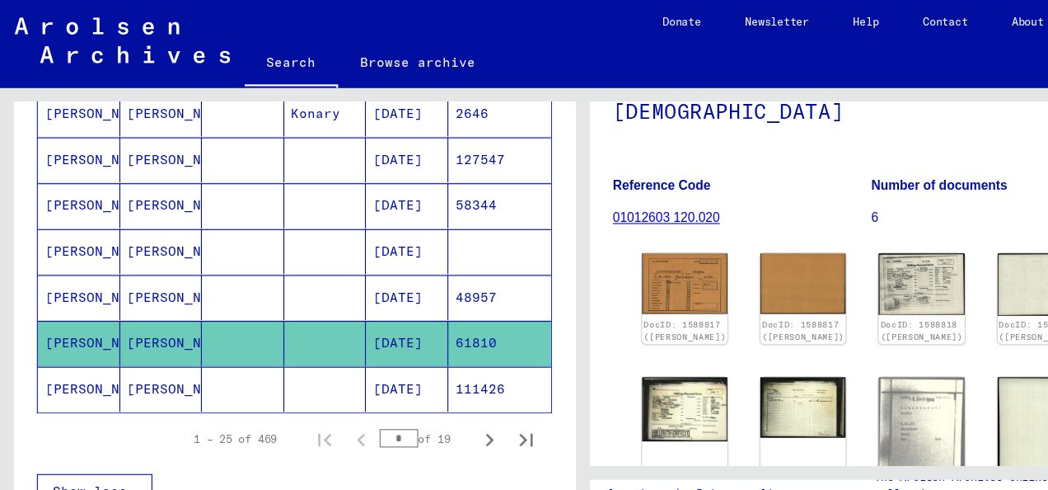
scroll to position [152, 0]
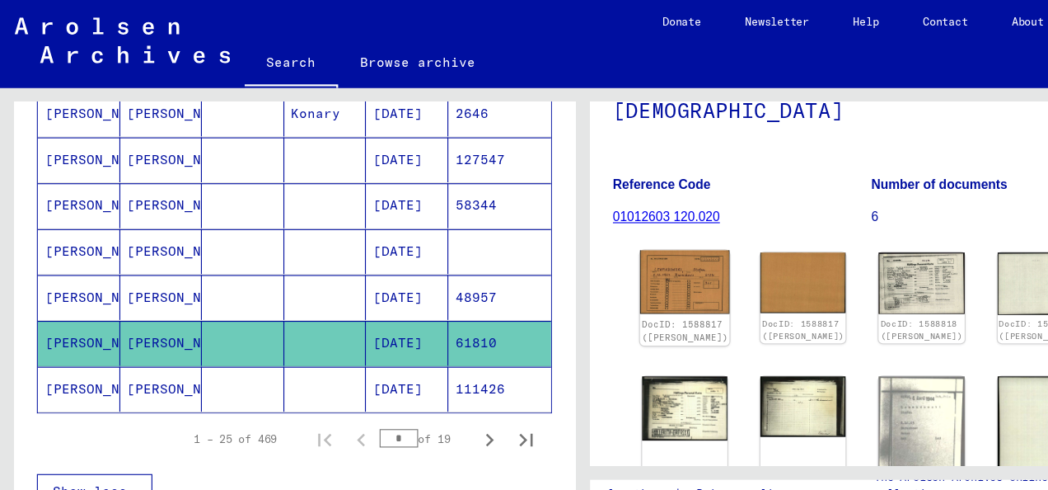
click at [609, 246] on img at bounding box center [616, 253] width 81 height 57
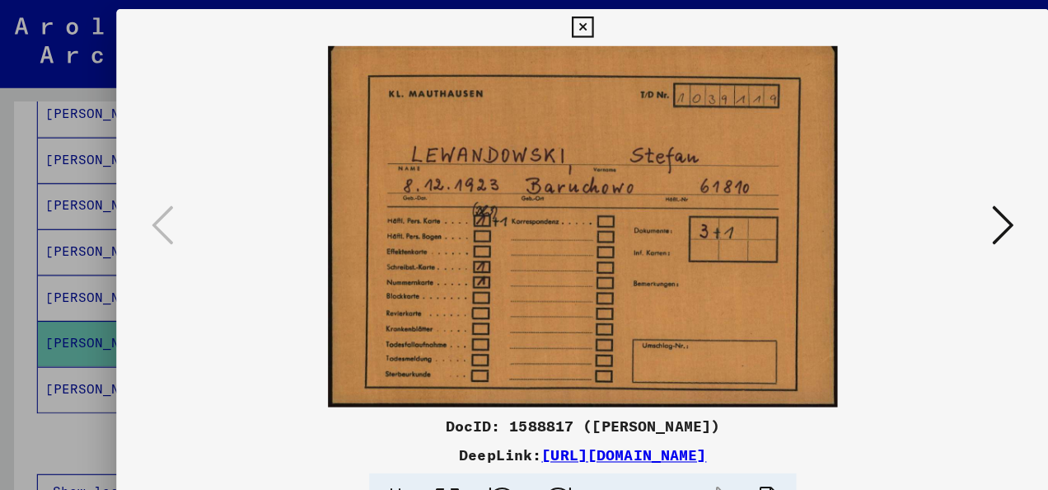
click at [907, 193] on icon at bounding box center [903, 202] width 20 height 40
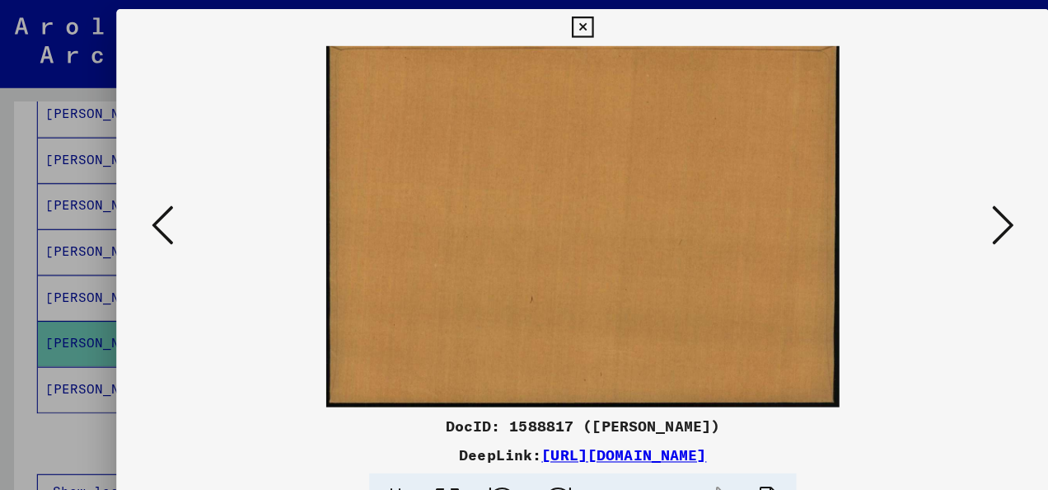
click at [907, 193] on icon at bounding box center [903, 202] width 20 height 40
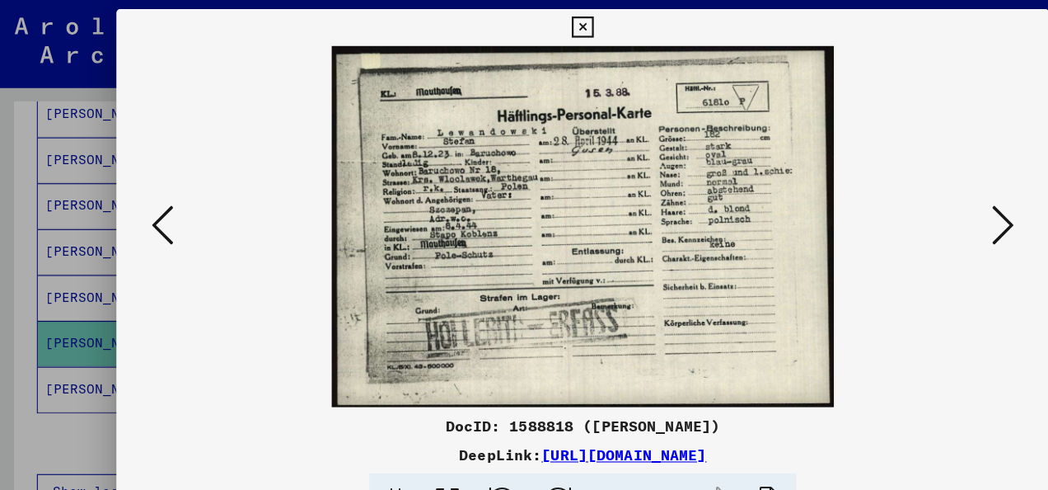
click at [911, 190] on icon at bounding box center [903, 202] width 20 height 40
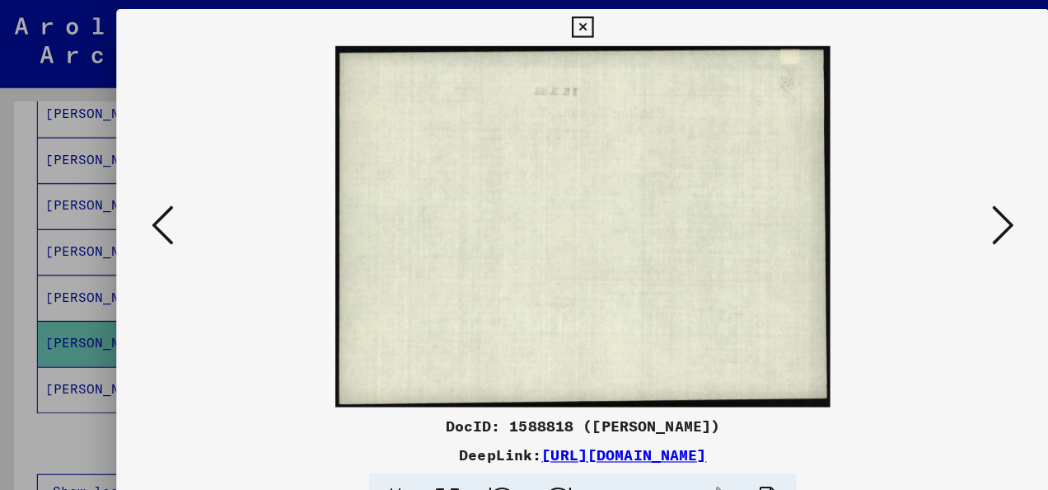
click at [911, 190] on icon at bounding box center [903, 202] width 20 height 40
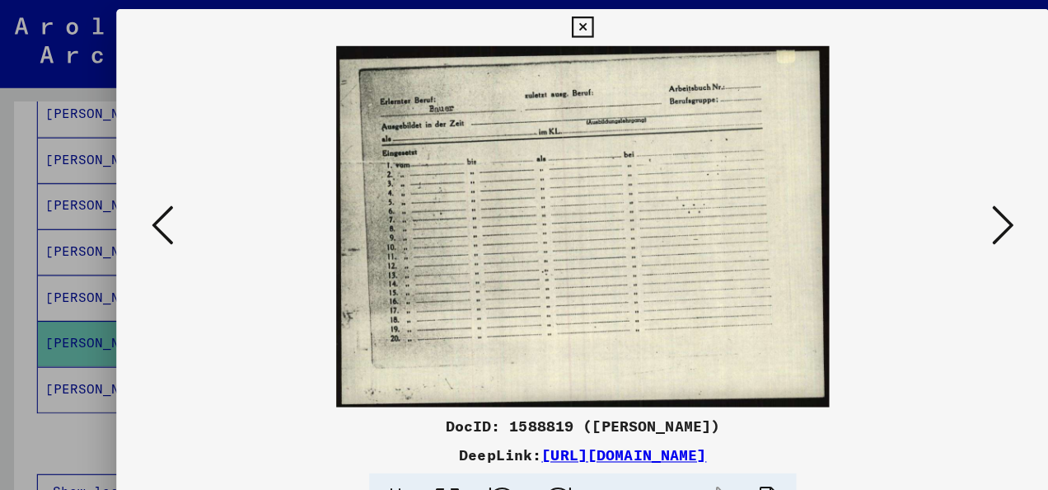
click at [911, 190] on icon at bounding box center [903, 202] width 20 height 40
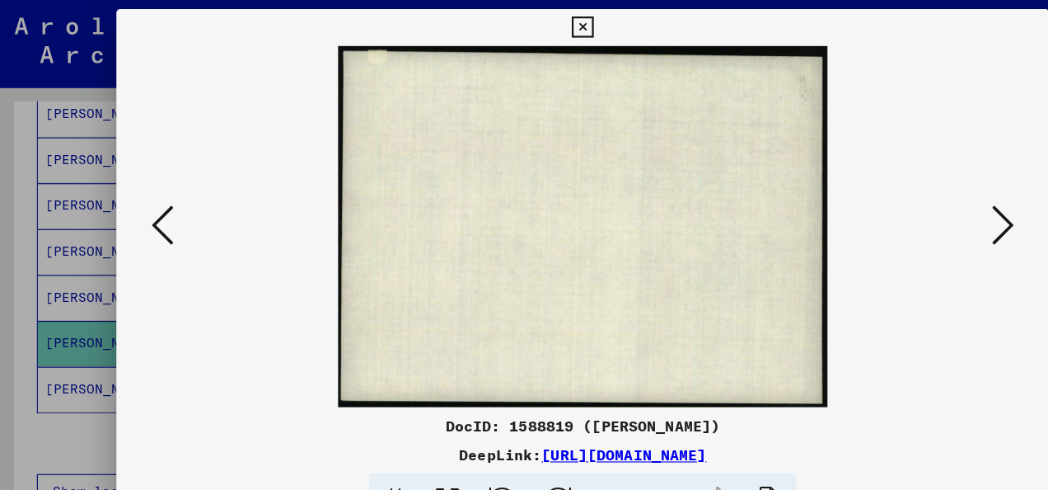
click at [152, 204] on icon at bounding box center [146, 202] width 20 height 40
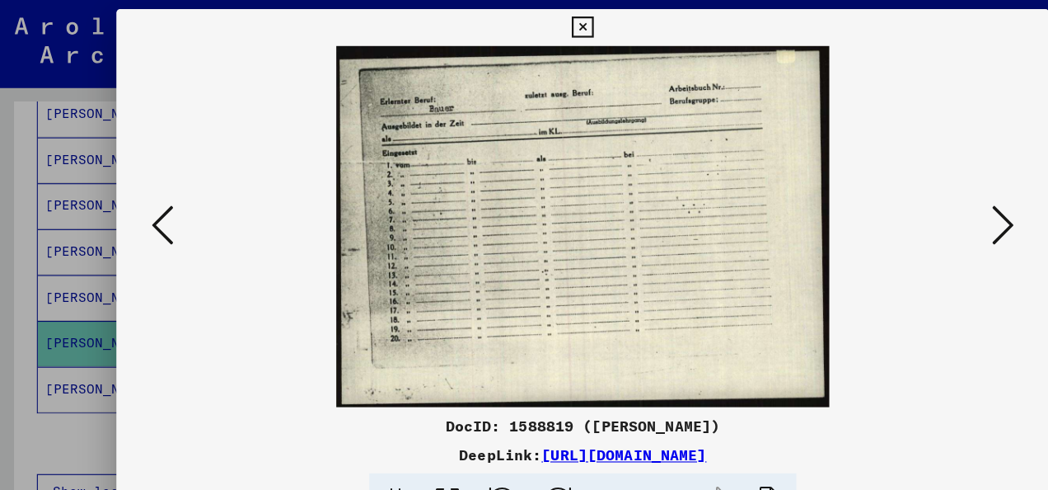
click at [525, 24] on icon at bounding box center [523, 25] width 19 height 20
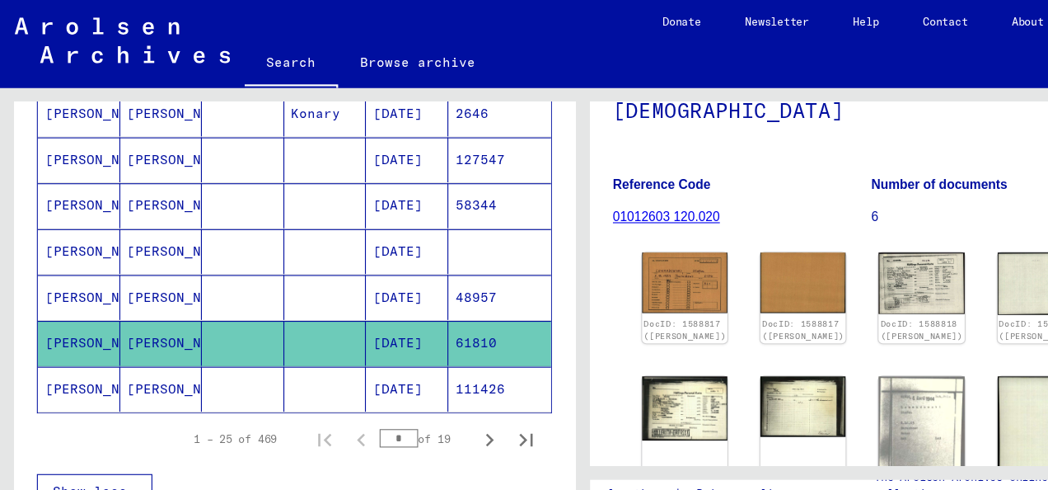
click at [329, 269] on mat-cell "[DATE]" at bounding box center [366, 267] width 74 height 40
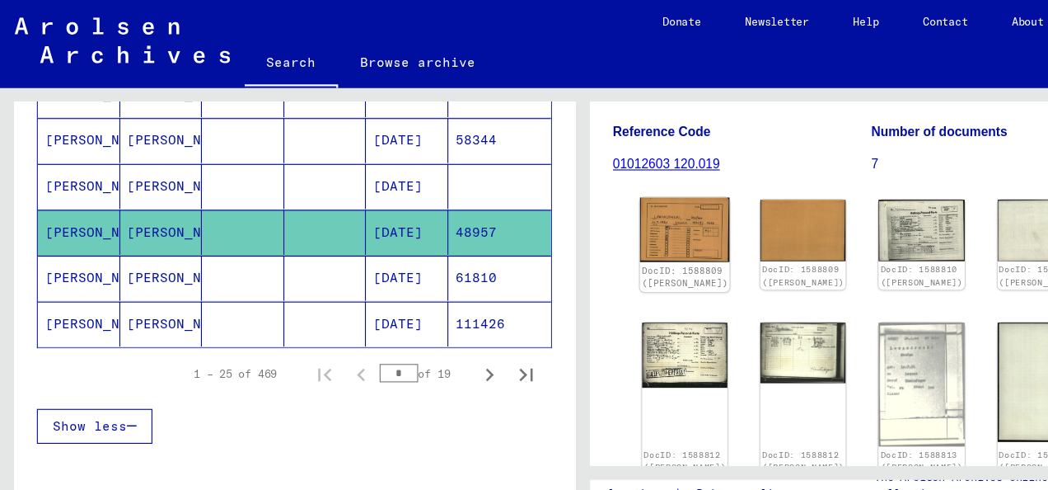
click at [588, 238] on link "DocID: 1588809 ([PERSON_NAME])" at bounding box center [616, 248] width 78 height 21
